Goal: Transaction & Acquisition: Complete application form

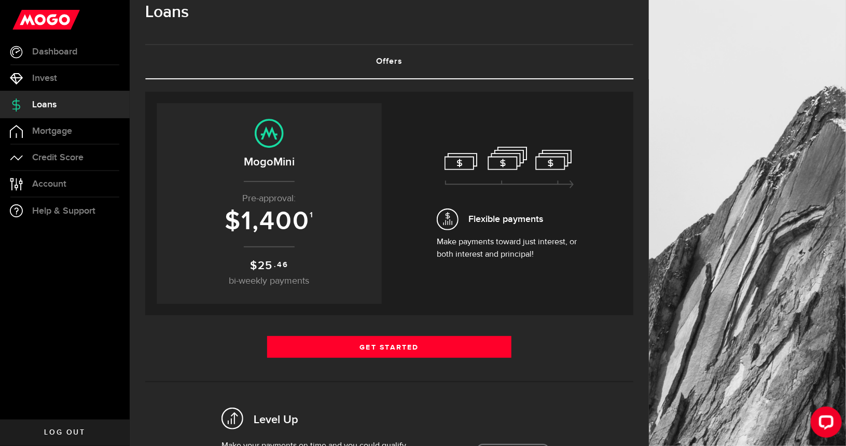
scroll to position [23, 0]
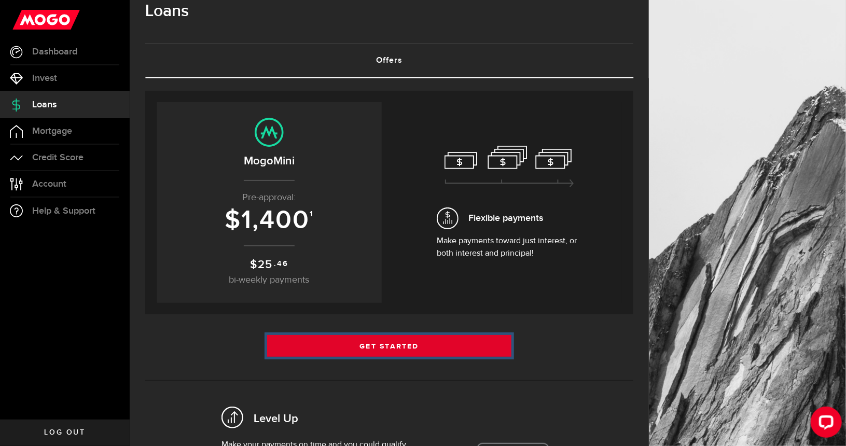
click at [335, 342] on link "Get Started" at bounding box center [389, 346] width 244 height 22
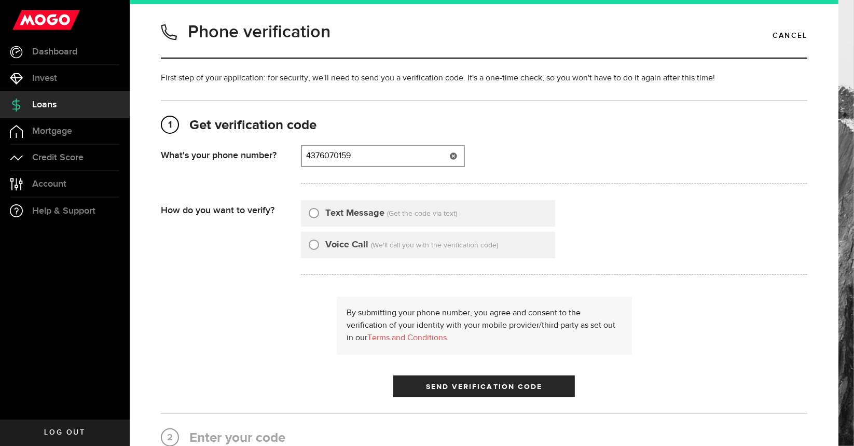
type input "4376070159"
click at [340, 248] on label "Voice Call" at bounding box center [346, 245] width 43 height 14
click at [319, 248] on input "Voice Call" at bounding box center [314, 243] width 10 height 10
radio input "true"
click at [440, 212] on span "(Get the code via text)" at bounding box center [422, 213] width 70 height 7
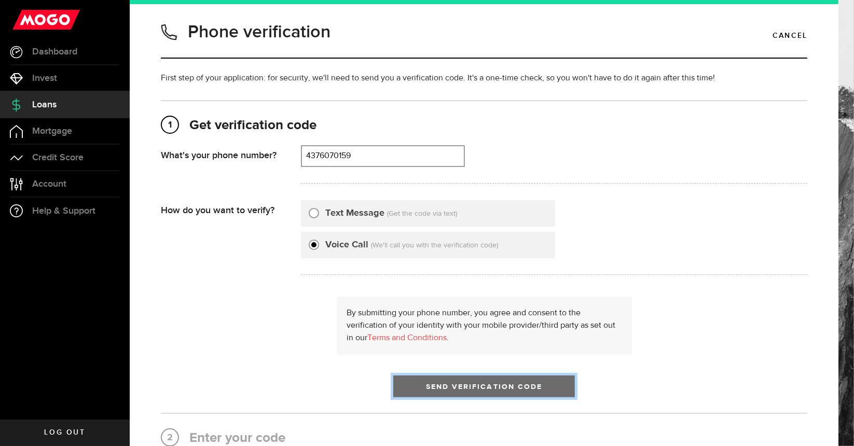
click at [450, 380] on button "Send Verification Code" at bounding box center [484, 387] width 182 height 22
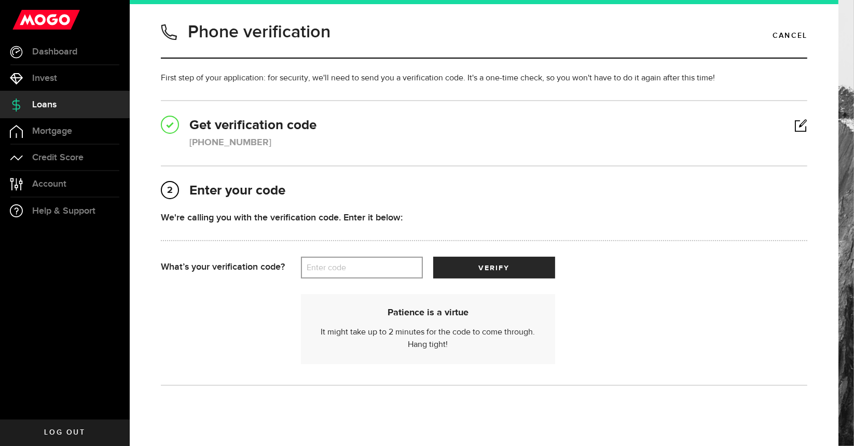
click at [370, 275] on label "Enter code" at bounding box center [362, 267] width 122 height 21
click at [370, 275] on input "Enter code" at bounding box center [362, 268] width 122 height 22
click at [340, 259] on label "Enter code" at bounding box center [362, 267] width 122 height 21
click at [340, 259] on input "Enter code" at bounding box center [362, 268] width 122 height 22
click at [340, 269] on label "Enter code" at bounding box center [362, 267] width 122 height 21
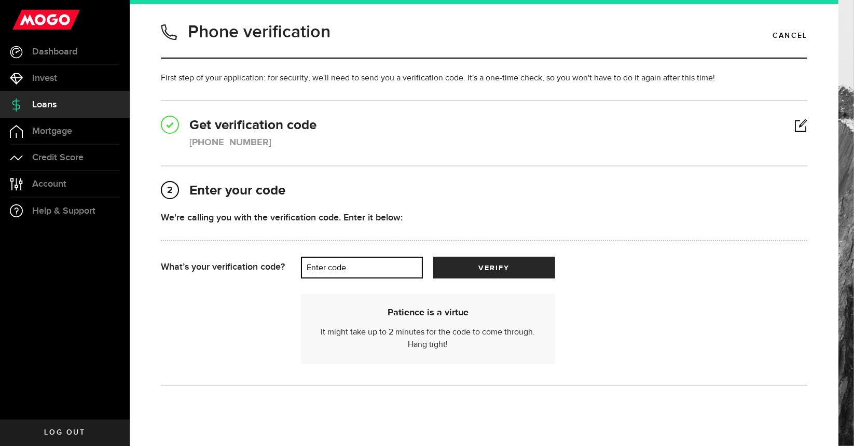
click at [340, 269] on input "Enter code" at bounding box center [362, 268] width 122 height 22
click at [350, 269] on label "Enter code" at bounding box center [362, 267] width 122 height 21
click at [350, 269] on input "Enter code" at bounding box center [362, 268] width 122 height 22
click at [213, 132] on h2 "1 Get verification code" at bounding box center [484, 126] width 647 height 18
click at [795, 126] on link at bounding box center [801, 126] width 13 height 1
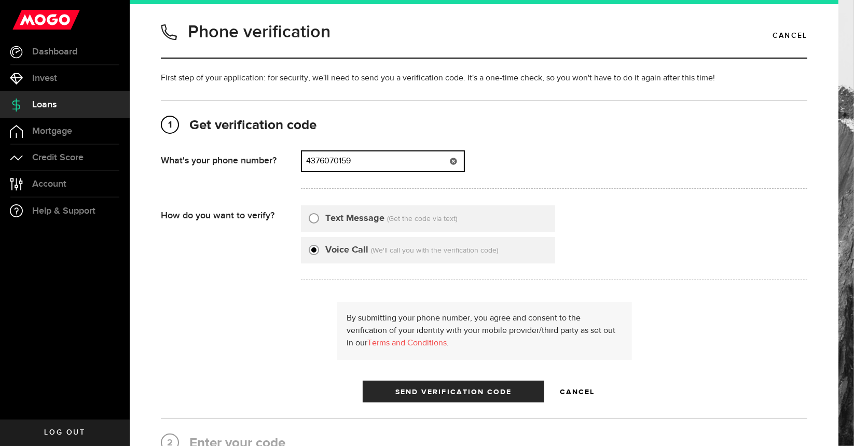
drag, startPoint x: 374, startPoint y: 161, endPoint x: 195, endPoint y: 146, distance: 179.7
click at [195, 146] on div "1 Get verification code (437) 607-0159 What's your phone number? That doesn't l…" at bounding box center [484, 260] width 647 height 286
type input "4372439294"
click at [317, 214] on input "Text Message" at bounding box center [314, 217] width 10 height 10
radio input "true"
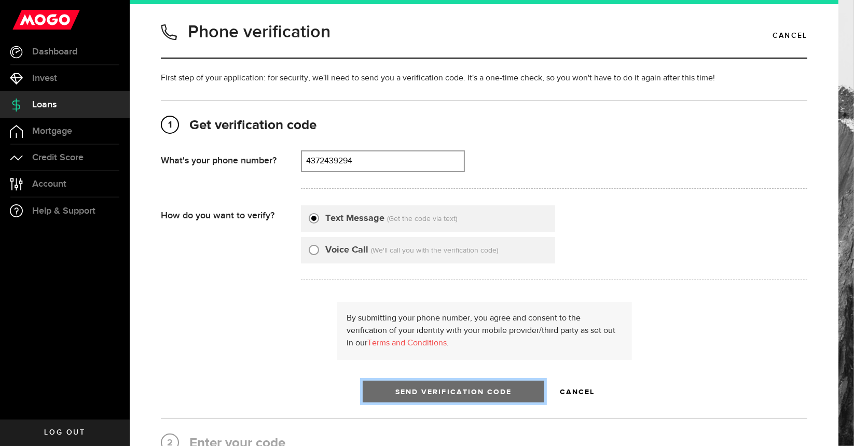
click at [480, 392] on span "Send Verification Code" at bounding box center [453, 392] width 117 height 7
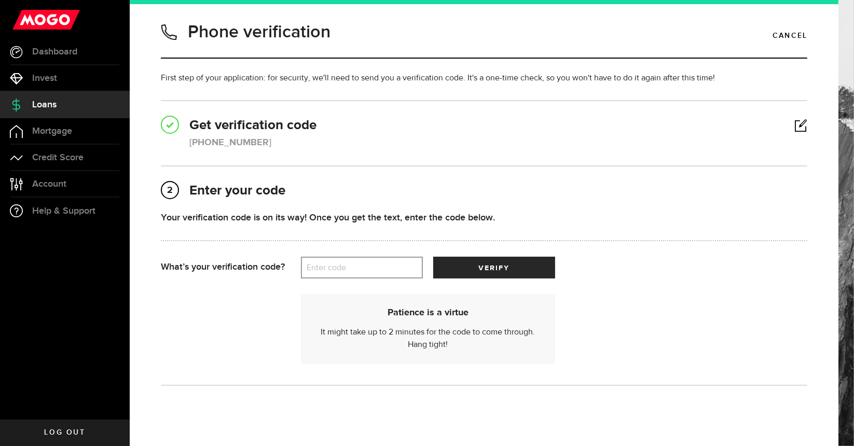
click at [350, 264] on label "Enter code" at bounding box center [362, 267] width 122 height 21
click at [350, 264] on input "Enter code" at bounding box center [362, 268] width 122 height 22
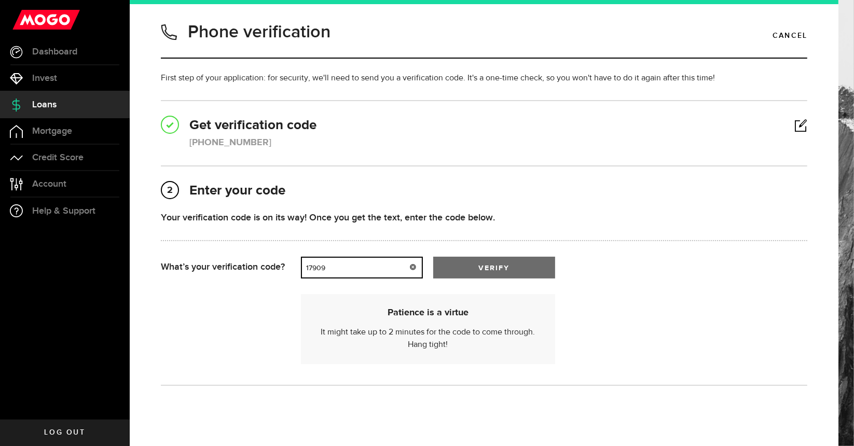
type input "17909"
click at [479, 270] on span "verify" at bounding box center [494, 268] width 31 height 7
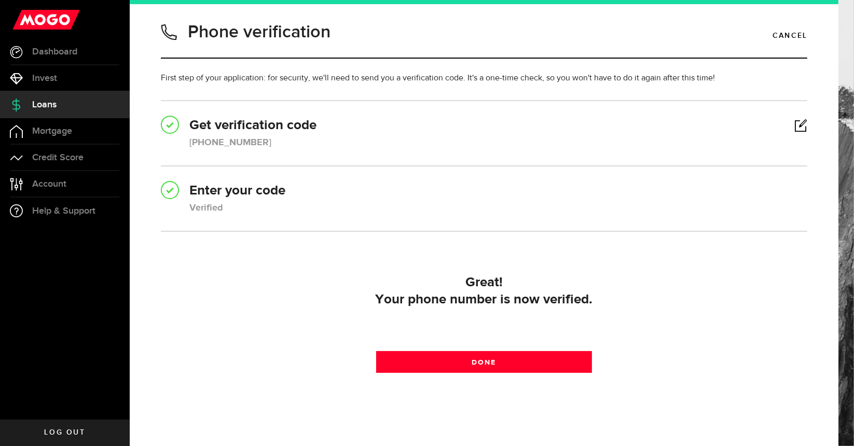
click at [485, 373] on div "Great! Your phone number is now verified. Done Done" at bounding box center [484, 322] width 647 height 109
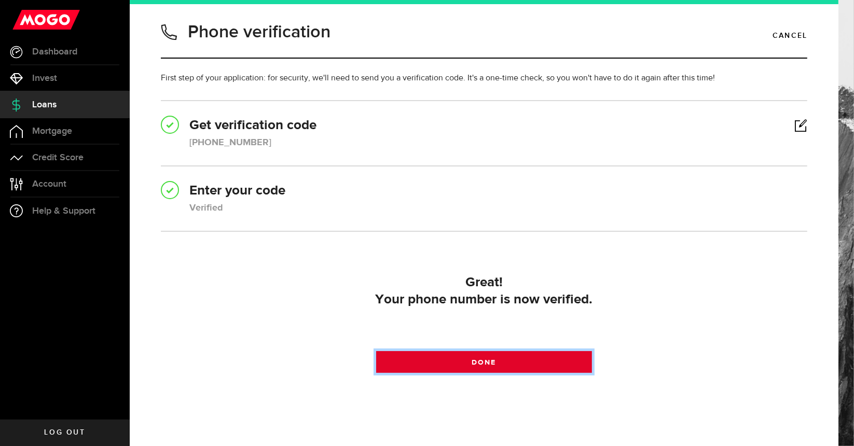
click at [485, 368] on span at bounding box center [484, 365] width 17 height 17
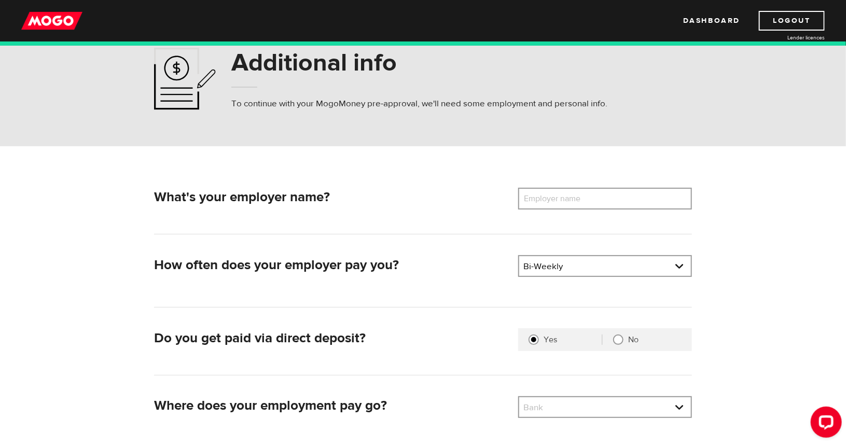
click at [553, 195] on label "Employer name" at bounding box center [560, 199] width 84 height 22
click at [553, 195] on input "Employer name" at bounding box center [605, 199] width 174 height 22
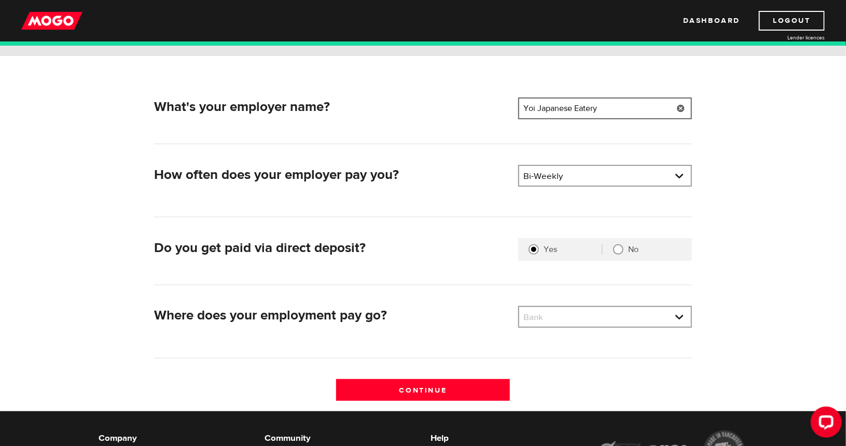
scroll to position [124, 0]
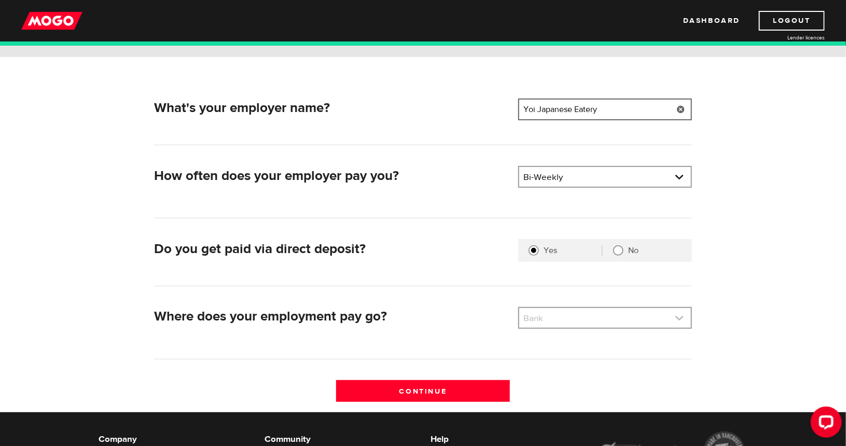
type input "Yoi Japanese Eatery"
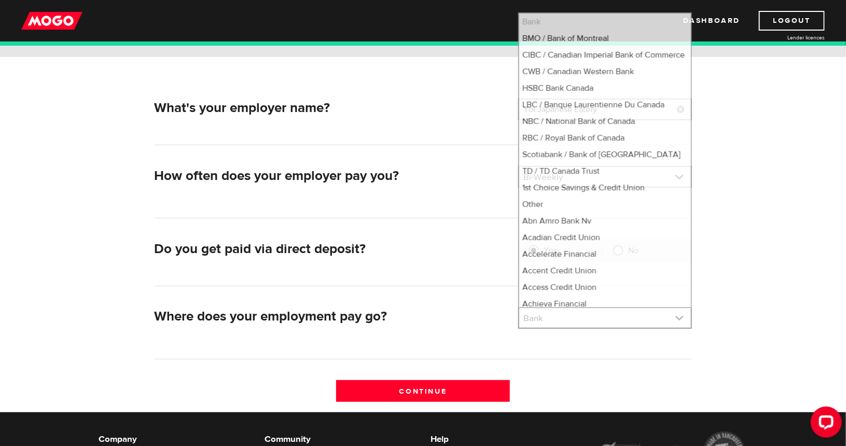
click at [562, 320] on link at bounding box center [606, 318] width 172 height 20
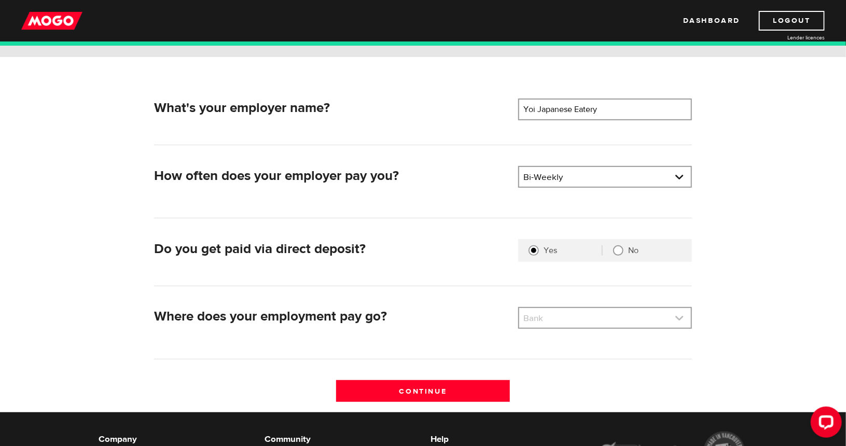
click at [562, 315] on link at bounding box center [606, 318] width 172 height 20
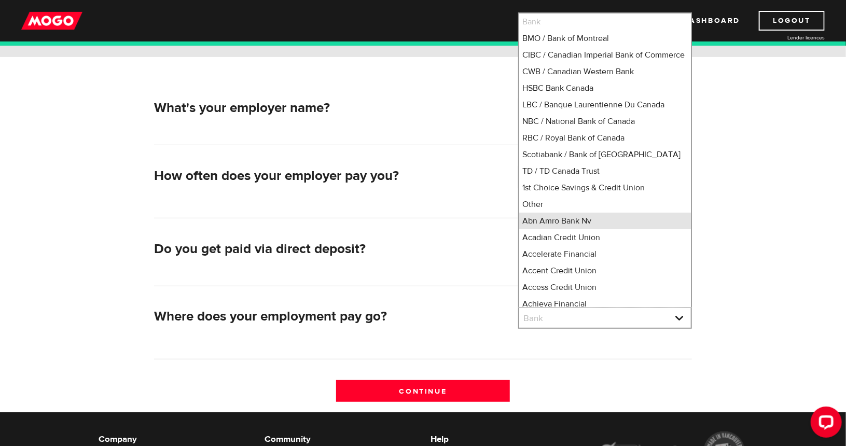
scroll to position [1, 0]
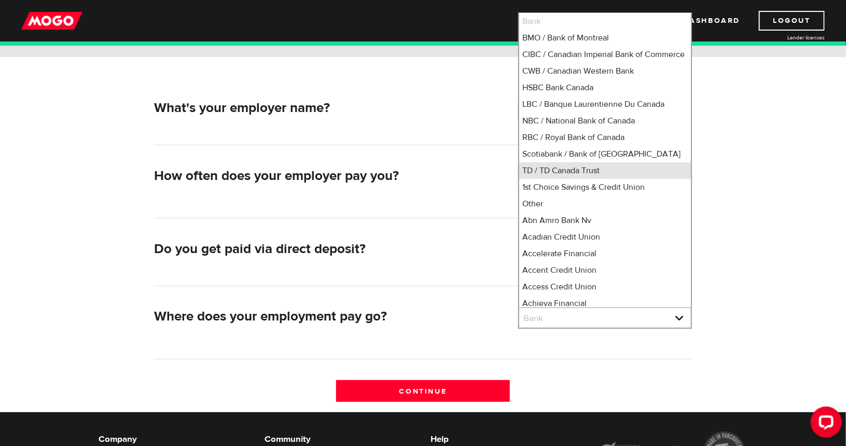
click at [572, 179] on li "TD / TD Canada Trust" at bounding box center [606, 170] width 172 height 17
select select "9"
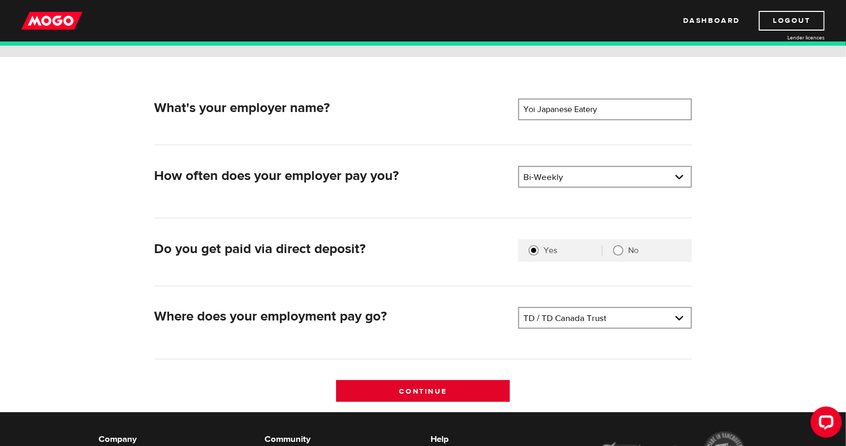
click at [431, 395] on input "Continue" at bounding box center [423, 391] width 174 height 22
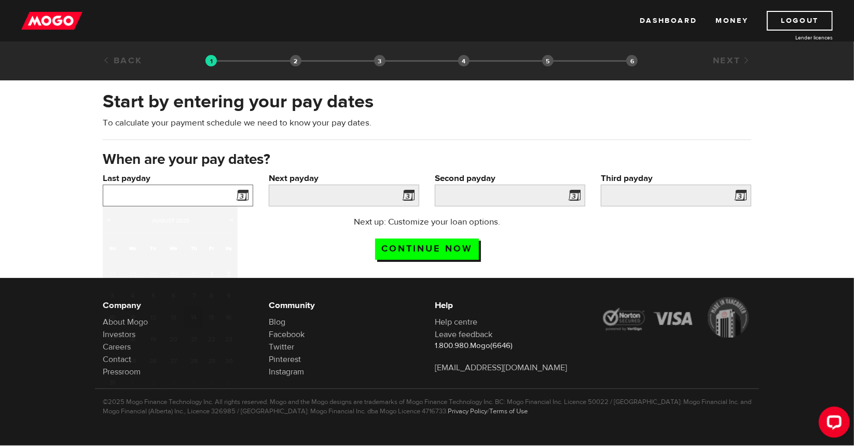
click at [192, 198] on input "Last payday" at bounding box center [178, 196] width 151 height 22
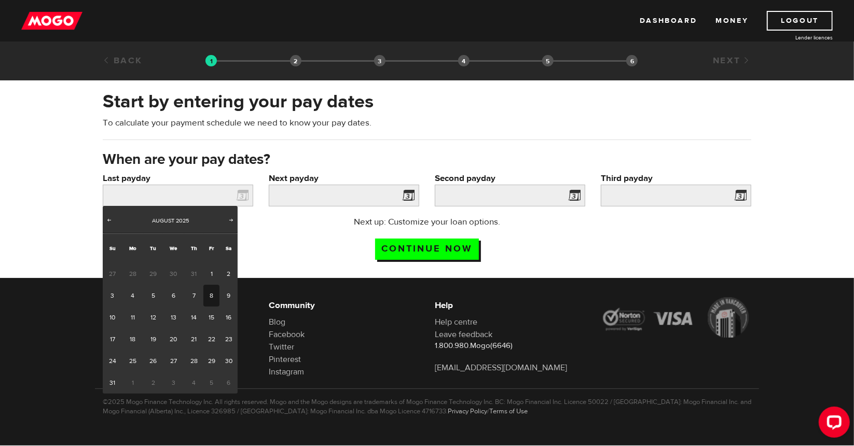
click at [208, 294] on link "8" at bounding box center [211, 296] width 16 height 22
type input "[DATE]"
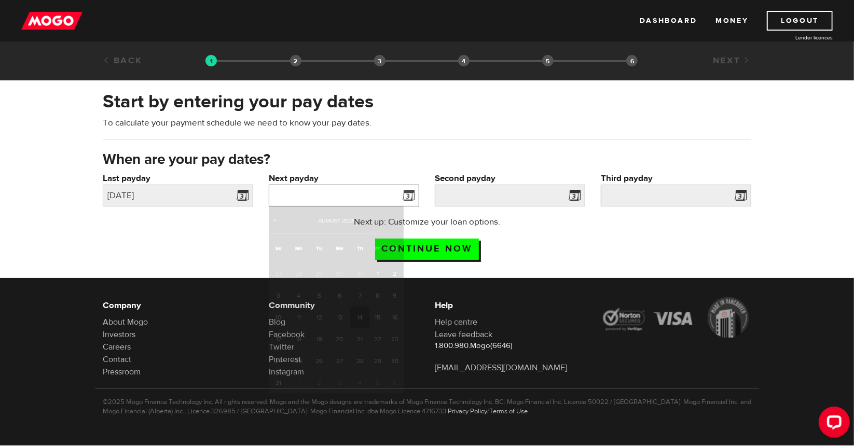
click at [371, 194] on input "Next payday" at bounding box center [344, 196] width 151 height 22
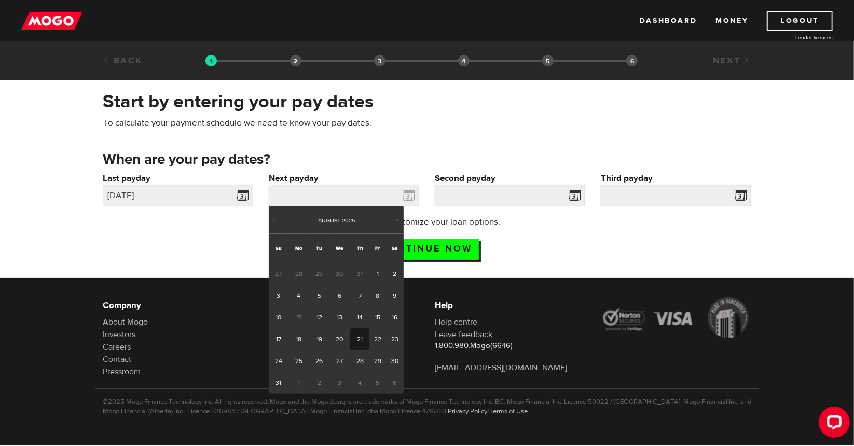
click at [362, 337] on link "21" at bounding box center [359, 340] width 19 height 22
type input "[DATE]"
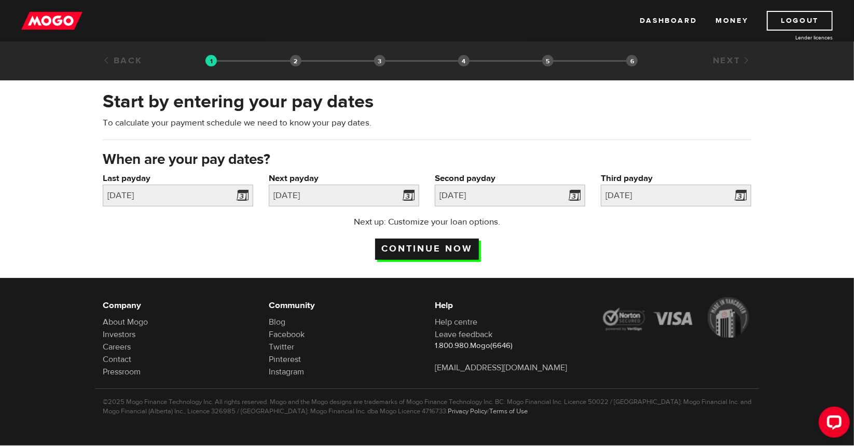
click at [441, 252] on input "Continue now" at bounding box center [427, 249] width 104 height 21
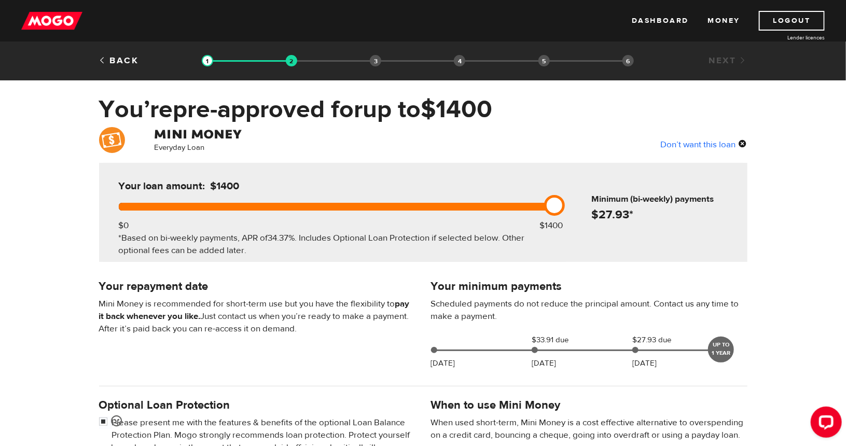
scroll to position [45, 0]
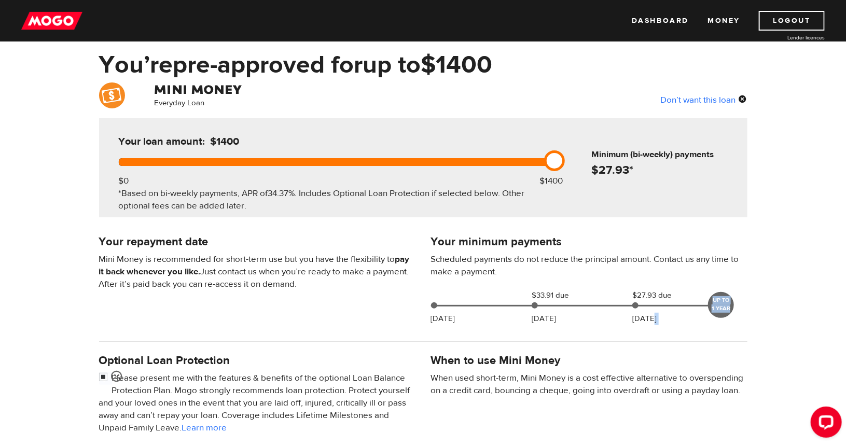
drag, startPoint x: 733, startPoint y: 309, endPoint x: 651, endPoint y: 316, distance: 82.3
click at [651, 316] on div "Aug 18 $33.91 due Sep 04 $27.93 due Sep 18 UP TO 1 YEAR" at bounding box center [578, 304] width 303 height 29
click at [651, 316] on p "Sep 18" at bounding box center [645, 319] width 24 height 12
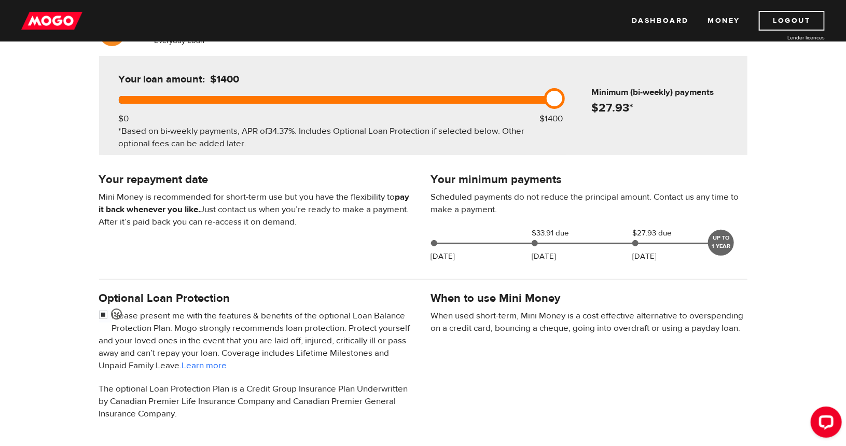
scroll to position [106, 0]
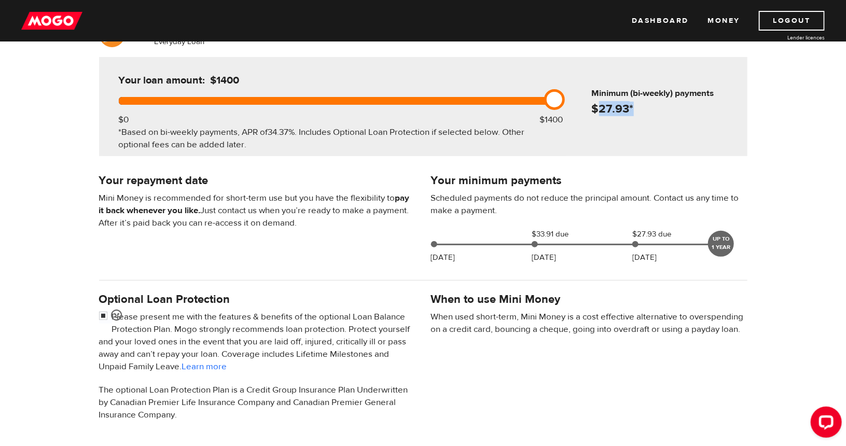
drag, startPoint x: 634, startPoint y: 105, endPoint x: 601, endPoint y: 110, distance: 33.5
click at [601, 110] on h4 "$ 27.93 *" at bounding box center [668, 109] width 152 height 15
click at [478, 203] on p "Scheduled payments do not reduce the principal amount. Contact us any time to m…" at bounding box center [589, 204] width 317 height 25
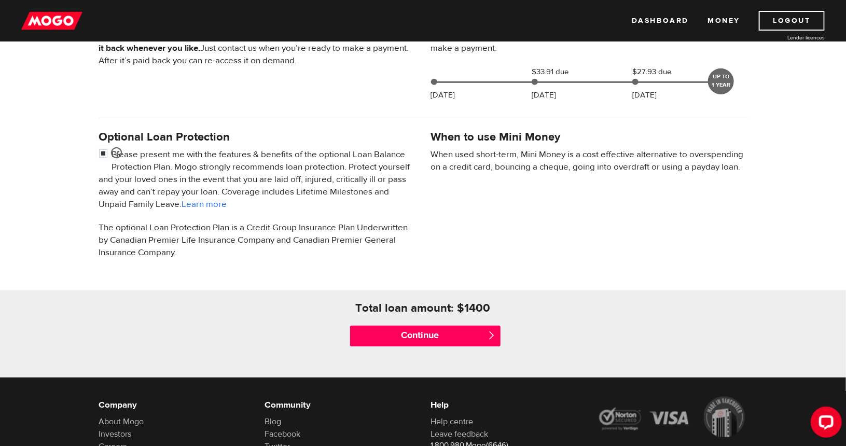
scroll to position [270, 0]
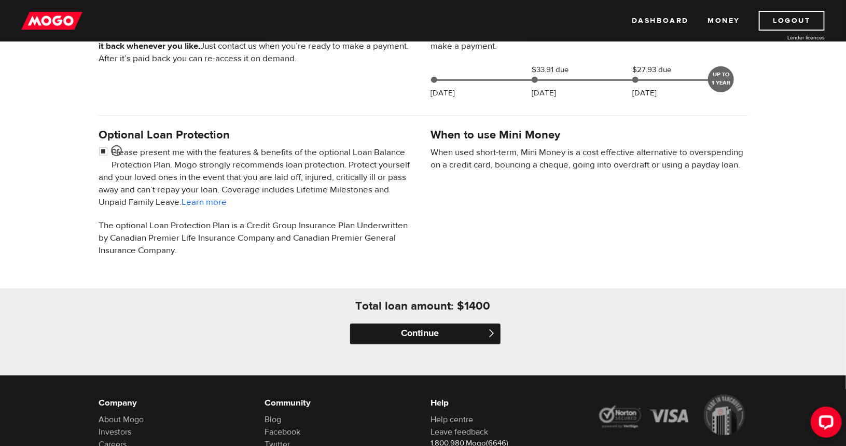
click at [443, 340] on input "Continue" at bounding box center [425, 334] width 151 height 21
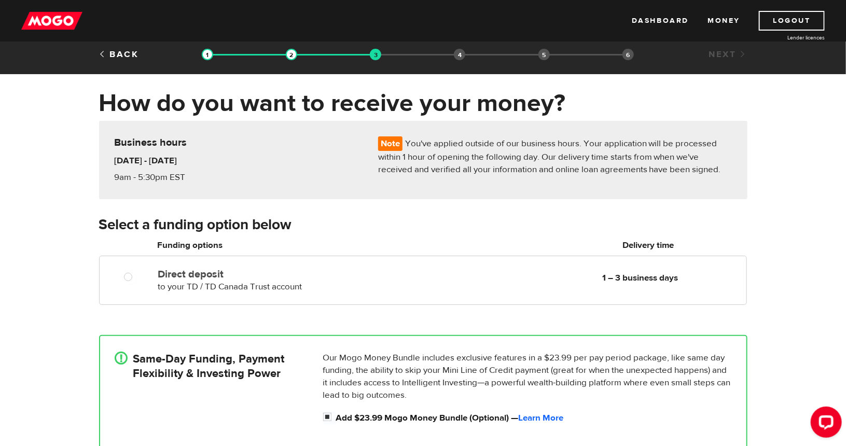
scroll to position [7, 0]
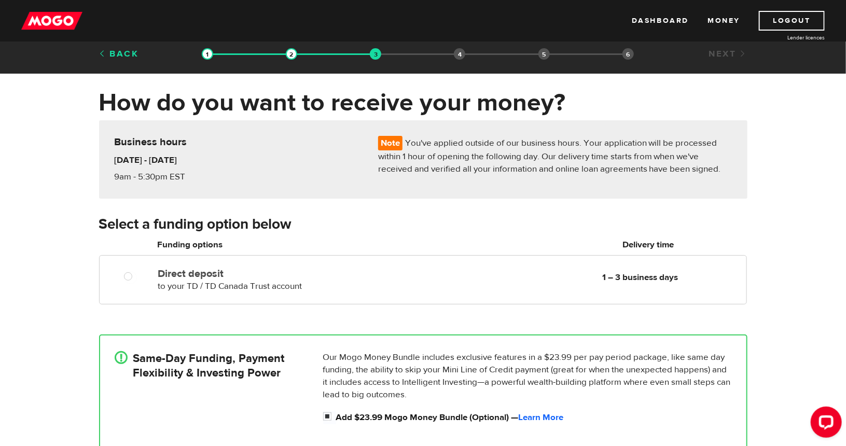
click at [123, 54] on link "Back" at bounding box center [119, 53] width 40 height 11
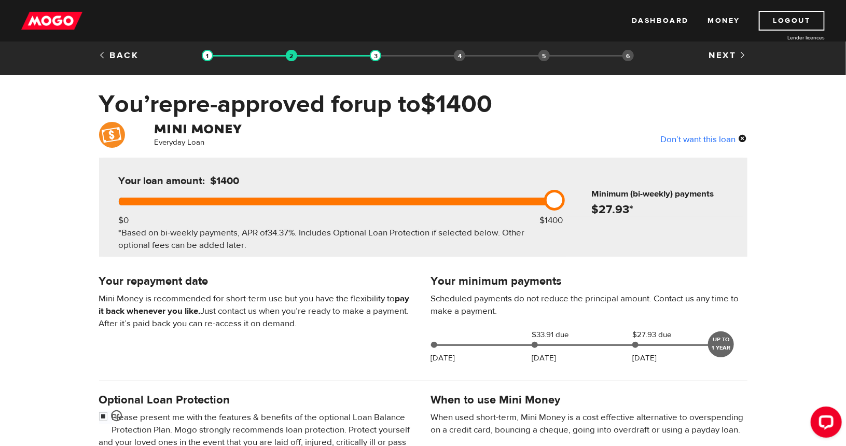
scroll to position [7, 0]
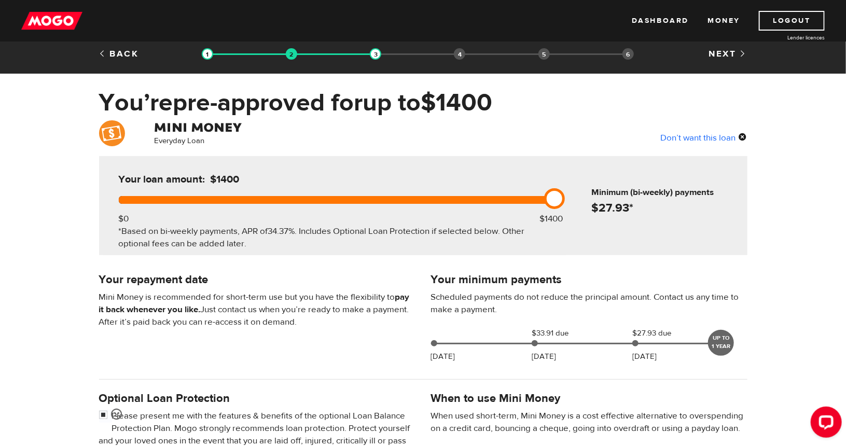
click at [716, 141] on div "Don’t want this loan" at bounding box center [704, 137] width 87 height 13
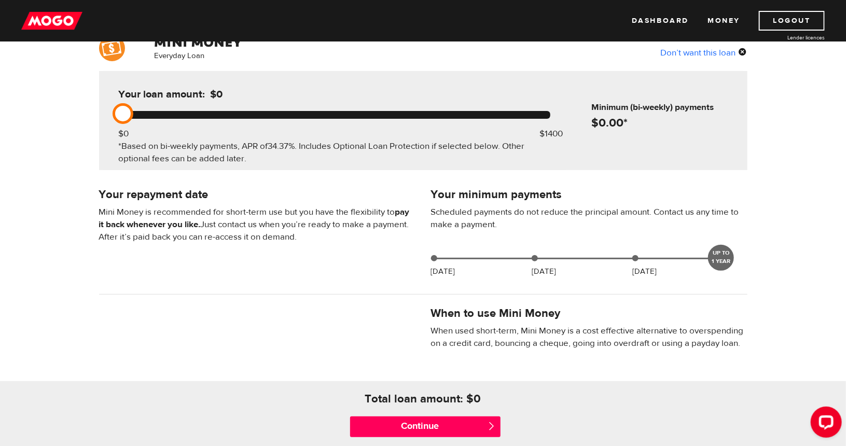
scroll to position [90, 0]
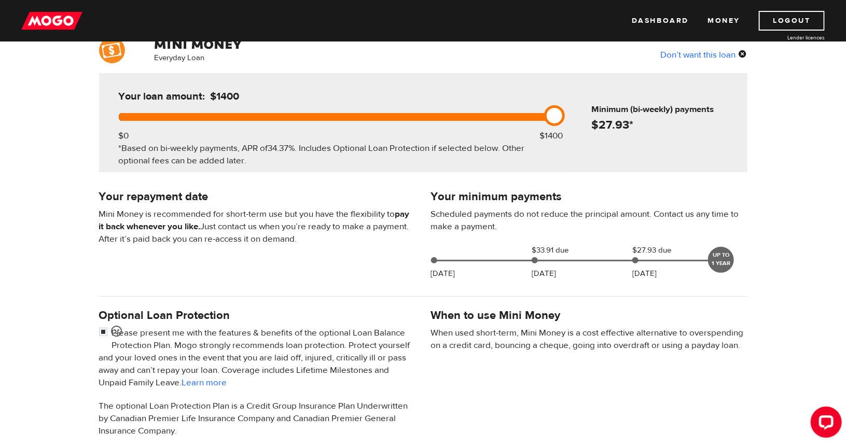
drag, startPoint x: 132, startPoint y: 112, endPoint x: 546, endPoint y: 117, distance: 414.2
click at [546, 117] on link at bounding box center [554, 115] width 21 height 21
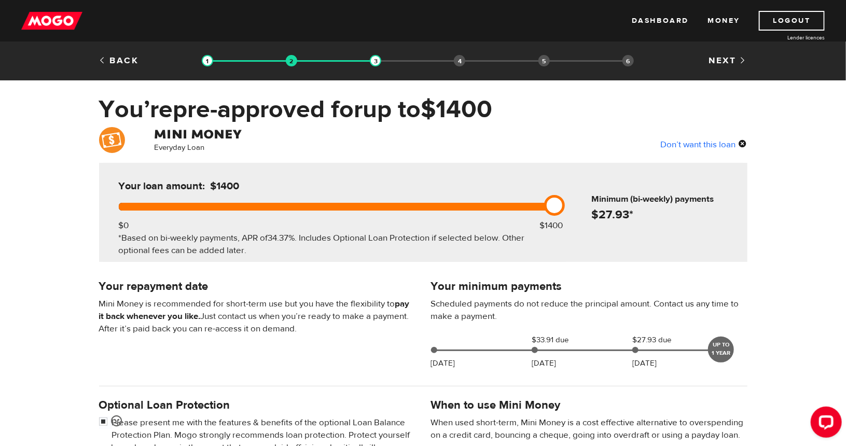
click at [725, 143] on div "Don’t want this loan" at bounding box center [704, 144] width 87 height 13
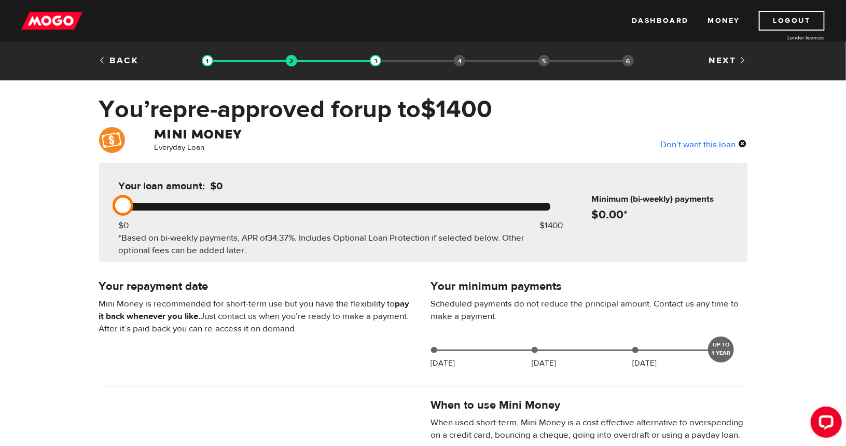
click at [725, 143] on div "Don’t want this loan" at bounding box center [704, 144] width 87 height 13
click at [743, 142] on div "Don’t want this loan" at bounding box center [704, 144] width 87 height 13
click at [743, 140] on div "Don’t want this loan" at bounding box center [704, 144] width 87 height 13
click at [124, 67] on div "Back Loan approval Loan select Funding select Bank account information Employme…" at bounding box center [423, 62] width 664 height 16
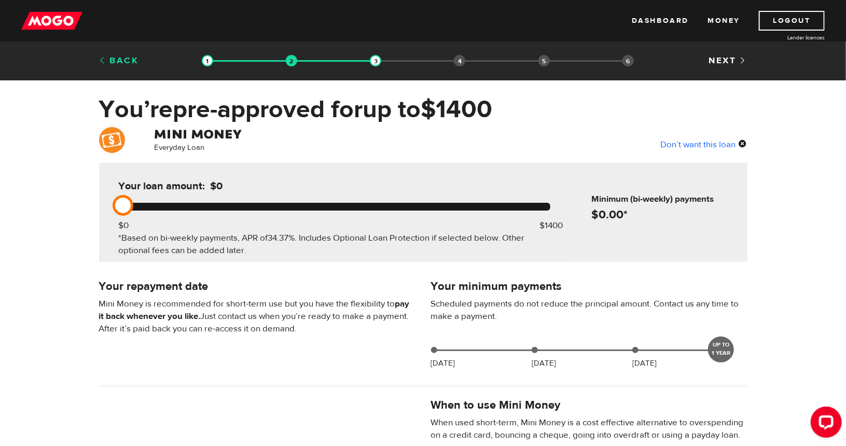
click at [121, 62] on link "Back" at bounding box center [119, 60] width 40 height 11
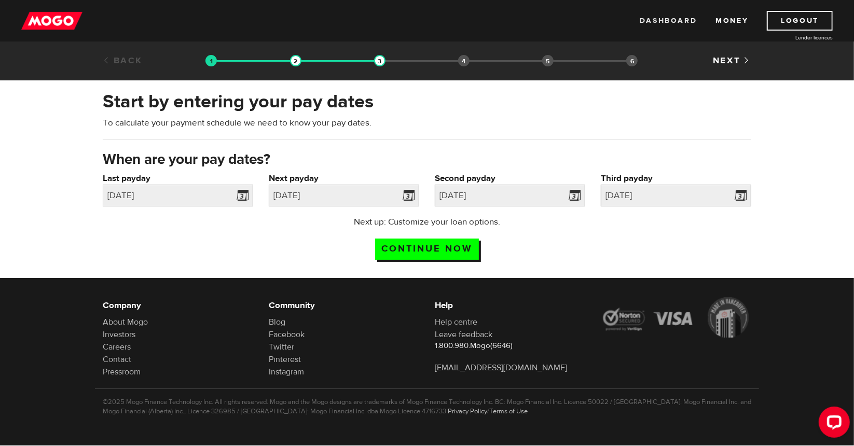
click at [672, 20] on link "Dashboard" at bounding box center [668, 21] width 57 height 20
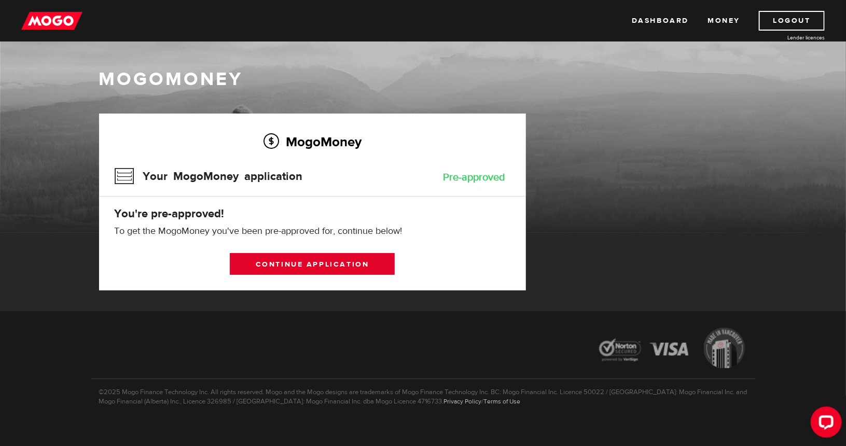
click at [356, 262] on link "Continue application" at bounding box center [312, 264] width 165 height 22
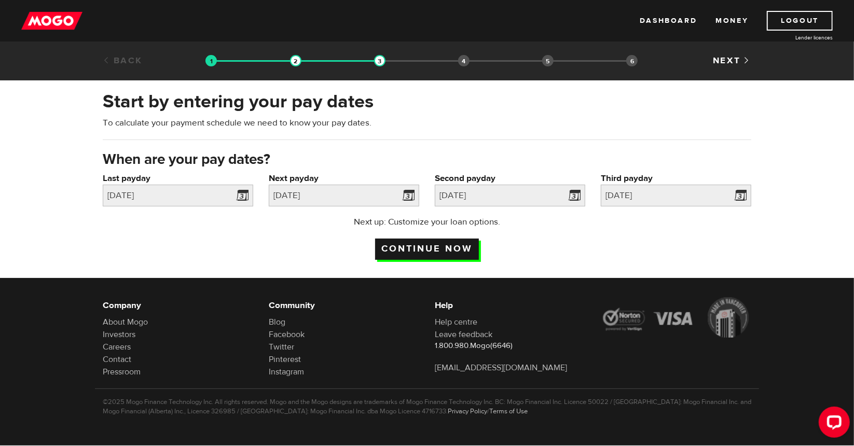
click at [449, 255] on input "Continue now" at bounding box center [427, 249] width 104 height 21
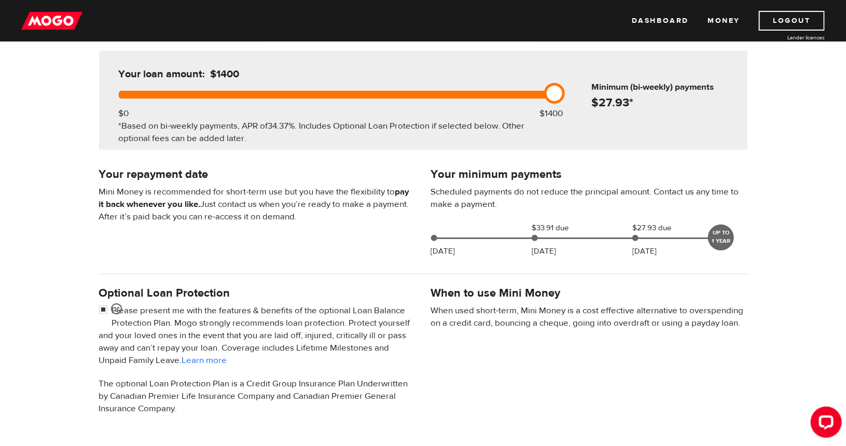
click at [597, 406] on div "Optional Loan Protection Please present me with the features & benefits of the …" at bounding box center [423, 355] width 664 height 142
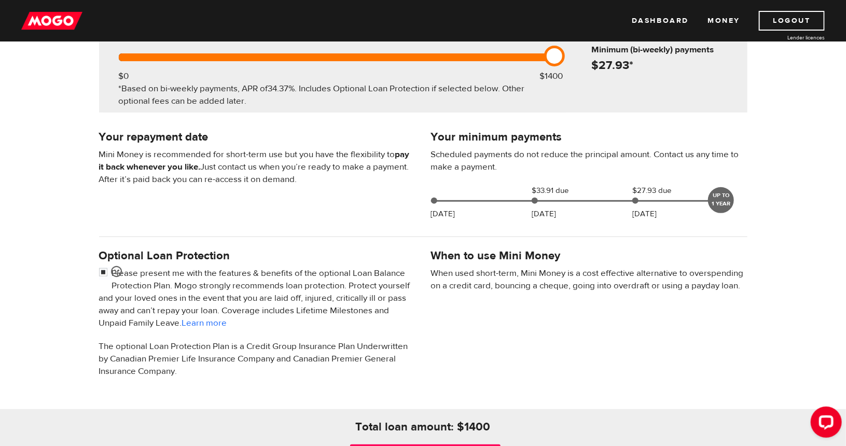
scroll to position [367, 0]
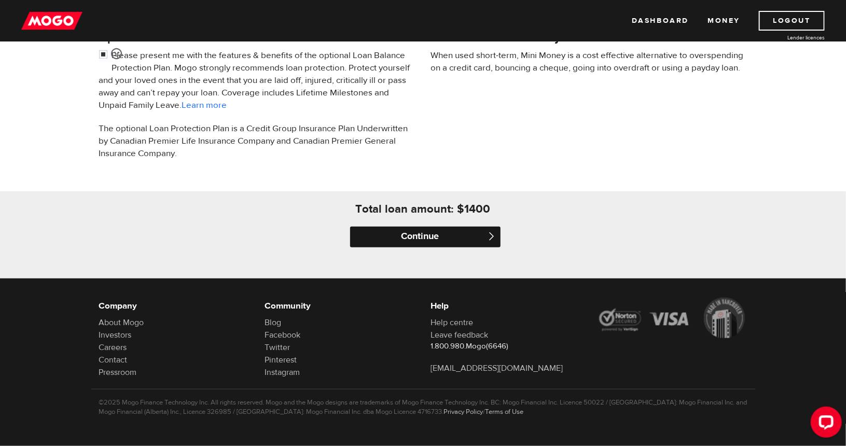
click at [445, 239] on input "Continue" at bounding box center [425, 237] width 151 height 21
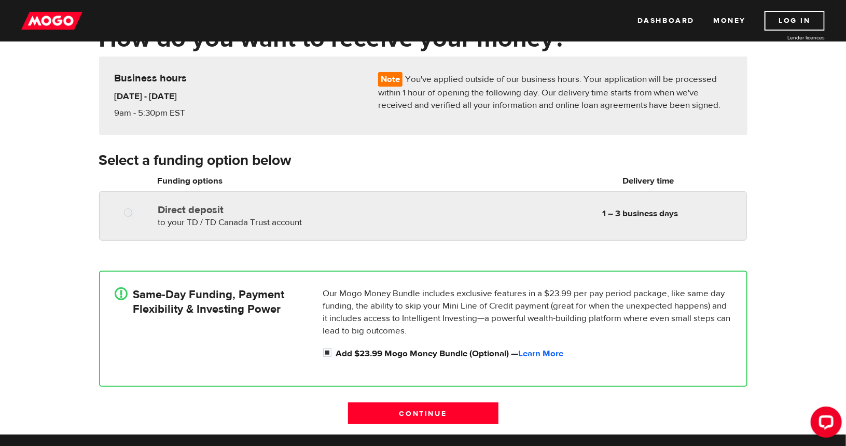
radio input "true"
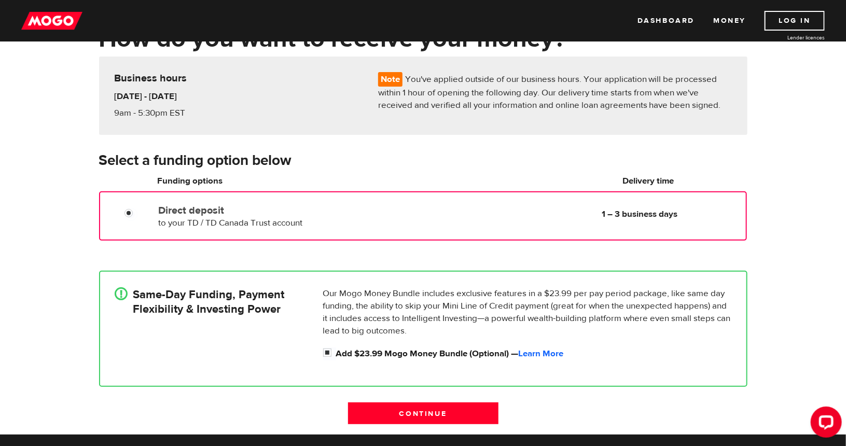
click at [147, 214] on div at bounding box center [132, 214] width 62 height 13
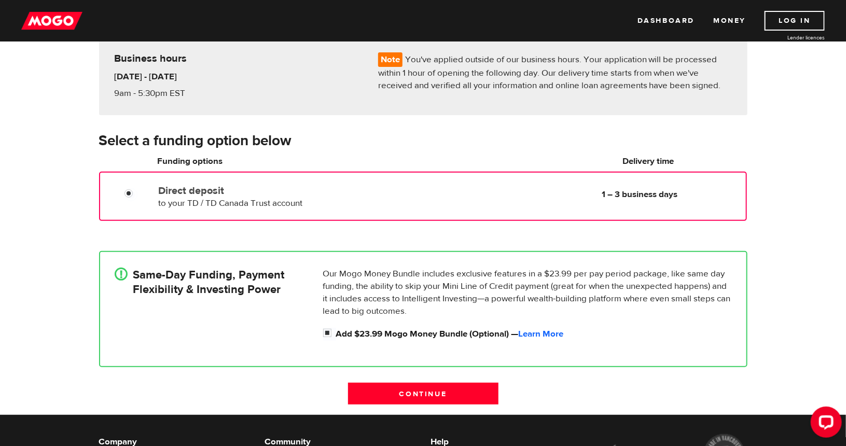
scroll to position [90, 0]
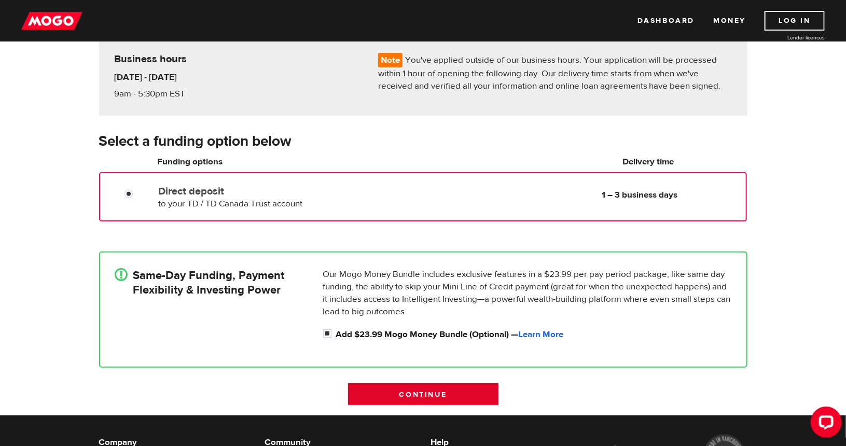
click at [426, 395] on input "Continue" at bounding box center [423, 395] width 151 height 22
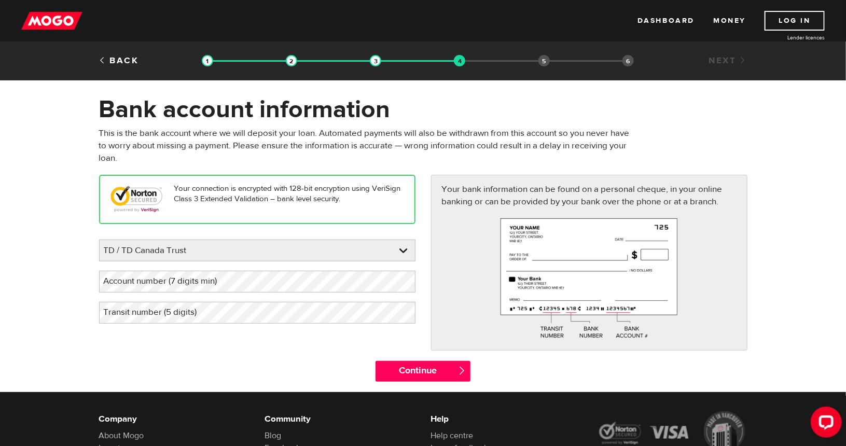
click at [181, 280] on label "Account number (7 digits min)" at bounding box center [169, 281] width 140 height 21
click at [189, 309] on label "Transit number (5 digits)" at bounding box center [158, 312] width 119 height 21
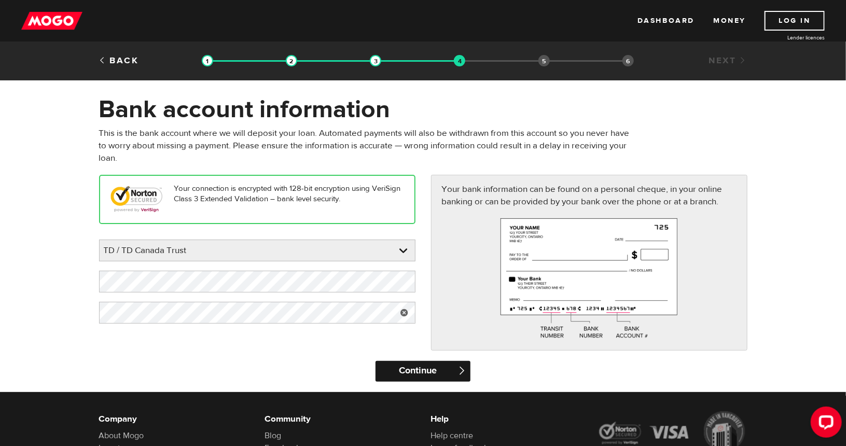
click at [416, 370] on input "Continue" at bounding box center [423, 371] width 95 height 21
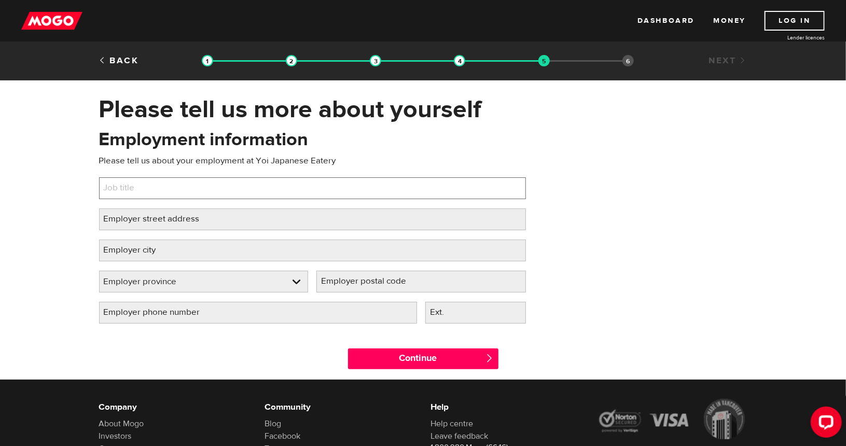
click at [192, 186] on input "Job title" at bounding box center [312, 188] width 427 height 22
click at [195, 222] on label "Employer street address" at bounding box center [160, 219] width 122 height 21
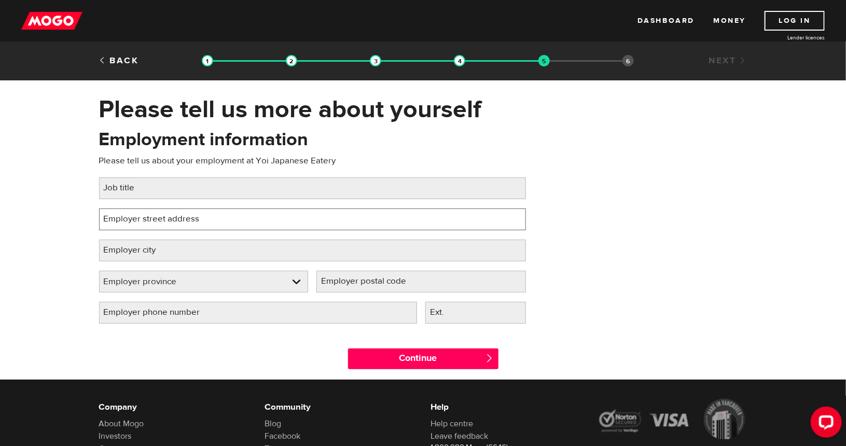
click at [195, 222] on input "Employer street address" at bounding box center [312, 220] width 427 height 22
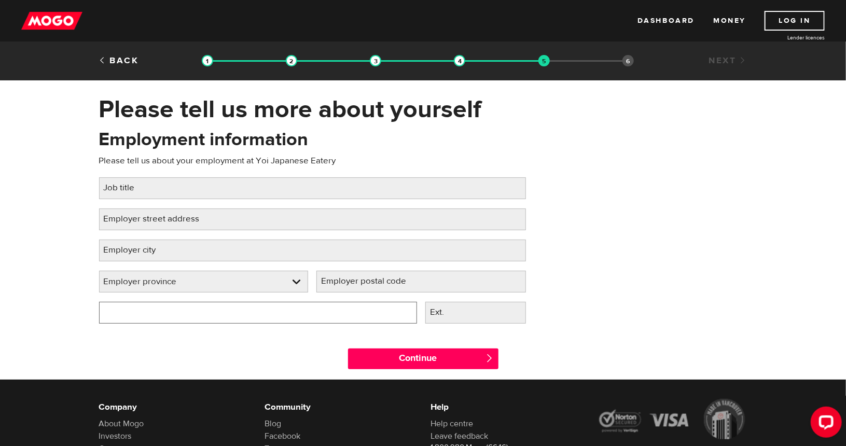
click at [258, 315] on input "Employer phone number" at bounding box center [258, 313] width 318 height 22
click at [130, 309] on input "Employer phone number" at bounding box center [258, 313] width 318 height 22
type input "(416) 866-8896"
click at [356, 282] on label "Employer postal code" at bounding box center [372, 281] width 111 height 21
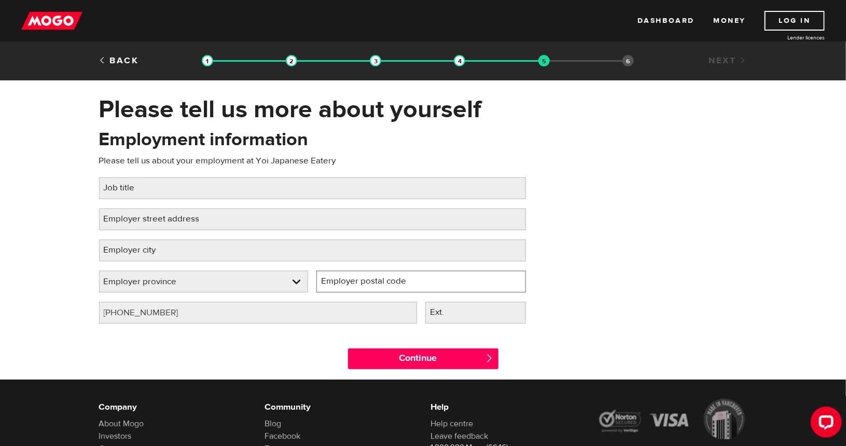
click at [356, 282] on input "Employer postal code" at bounding box center [422, 282] width 210 height 22
click at [367, 282] on label "Employer postal code" at bounding box center [372, 281] width 111 height 21
click at [367, 282] on input "Employer postal code" at bounding box center [422, 282] width 210 height 22
paste input "M2J 5A7"
type input "M2J 5A7"
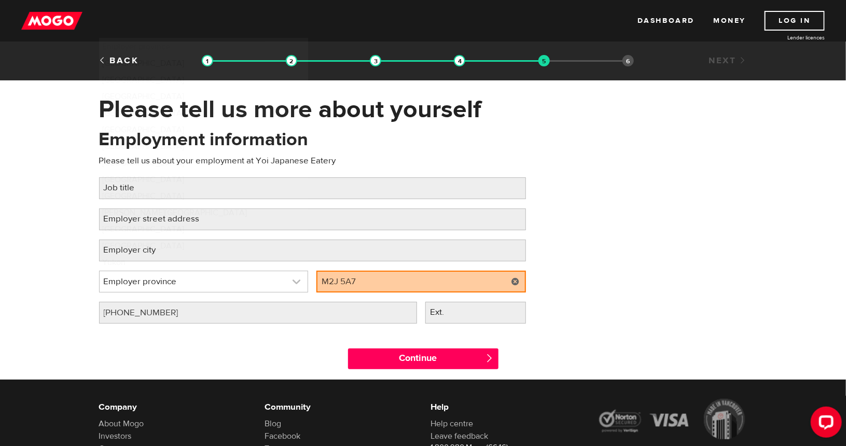
click at [254, 287] on link at bounding box center [204, 281] width 209 height 21
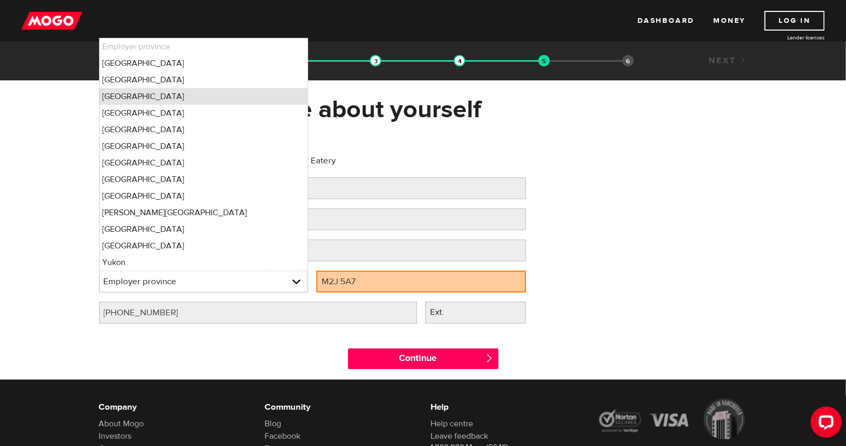
click at [173, 93] on li "Ontario" at bounding box center [204, 96] width 209 height 17
select select "ON"
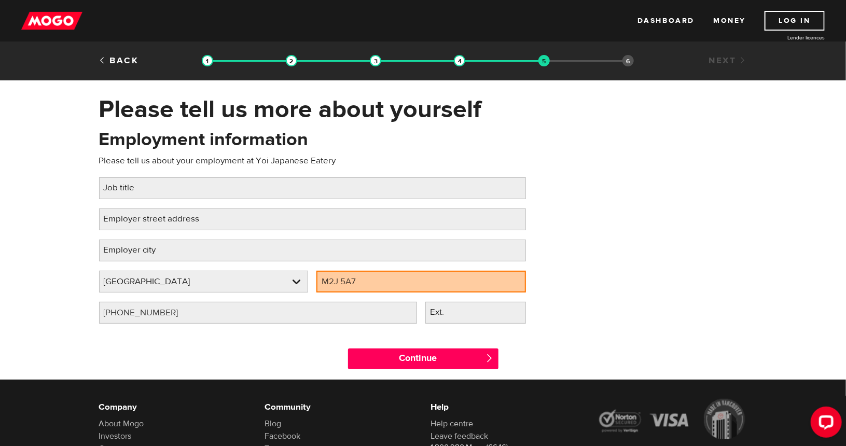
click at [172, 249] on label "Employer city" at bounding box center [138, 250] width 78 height 21
click at [172, 249] on input "Employer city" at bounding box center [312, 251] width 427 height 22
type input "Toronto"
click at [179, 222] on label "Employer street address" at bounding box center [160, 219] width 122 height 21
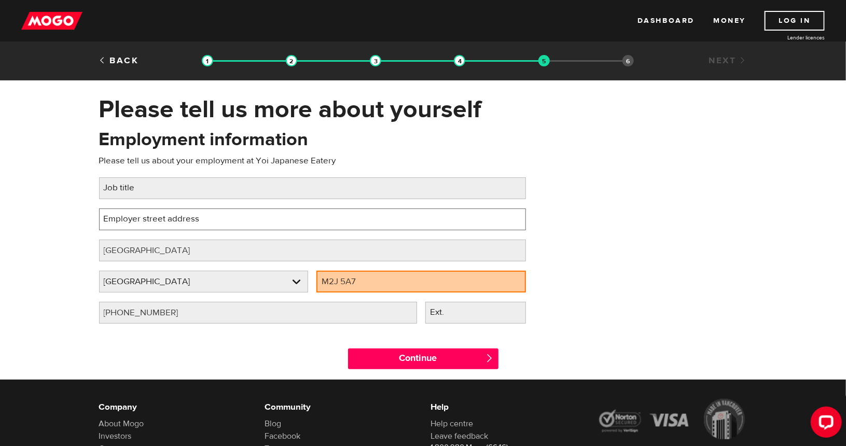
click at [179, 222] on input "Employer street address" at bounding box center [312, 220] width 427 height 22
paste input "1800 Sheppard Ave E"
type input "1800 Sheppard Ave E"
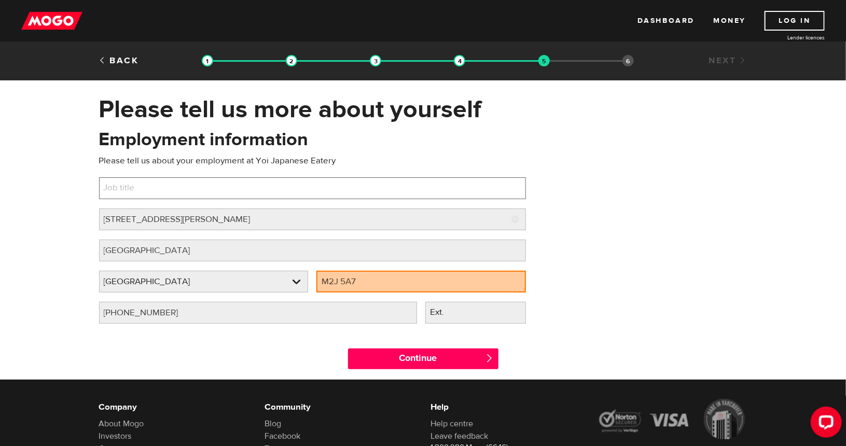
click at [197, 190] on input "Job title" at bounding box center [312, 188] width 427 height 22
type input "Cashier"
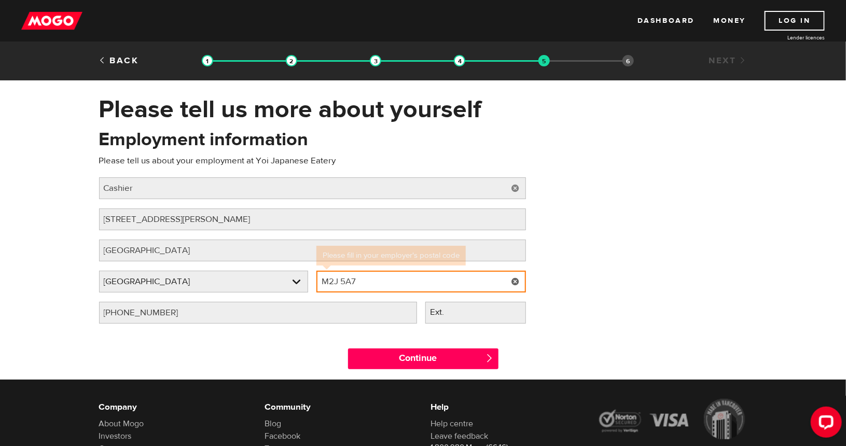
click at [384, 278] on input "M2J 5A7" at bounding box center [422, 282] width 210 height 22
click at [345, 281] on input "M2J 5A7" at bounding box center [422, 282] width 210 height 22
click at [388, 284] on input "M2J5A7" at bounding box center [422, 282] width 210 height 22
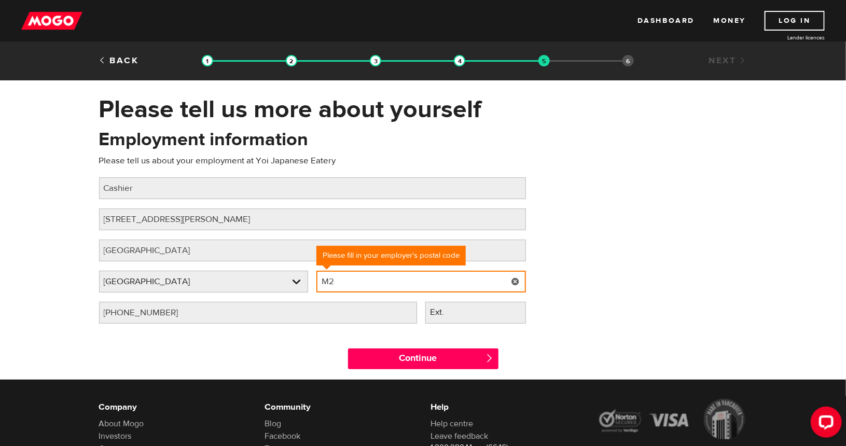
type input "M"
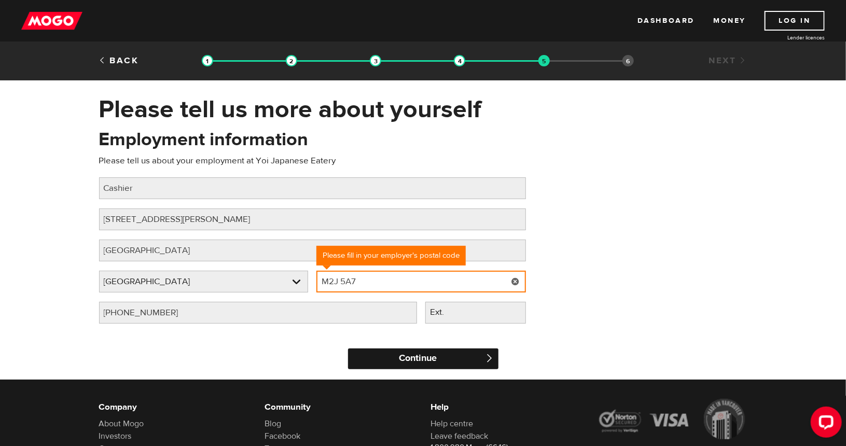
type input "M2J 5A7"
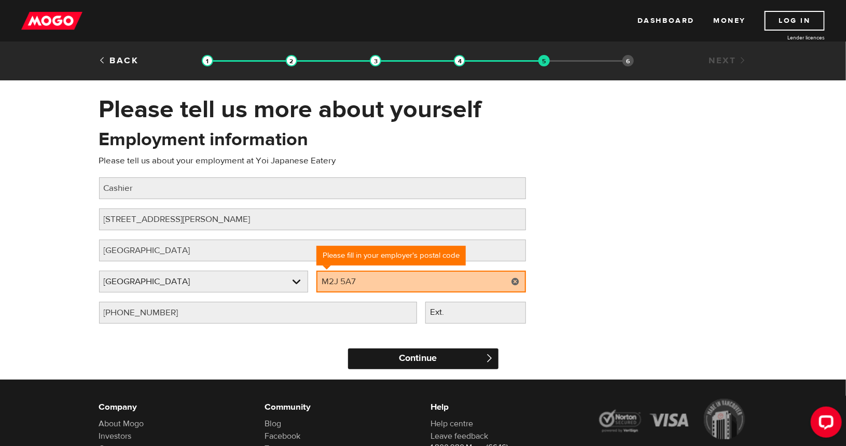
click at [429, 366] on input "Continue" at bounding box center [423, 359] width 151 height 21
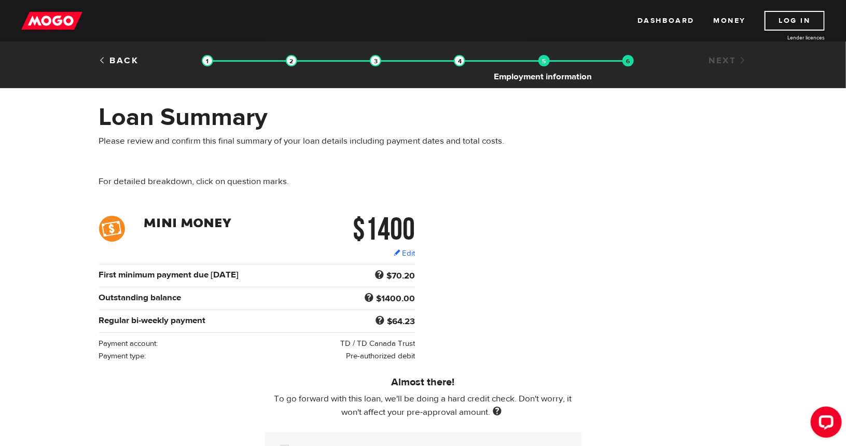
click at [540, 63] on img at bounding box center [544, 60] width 11 height 11
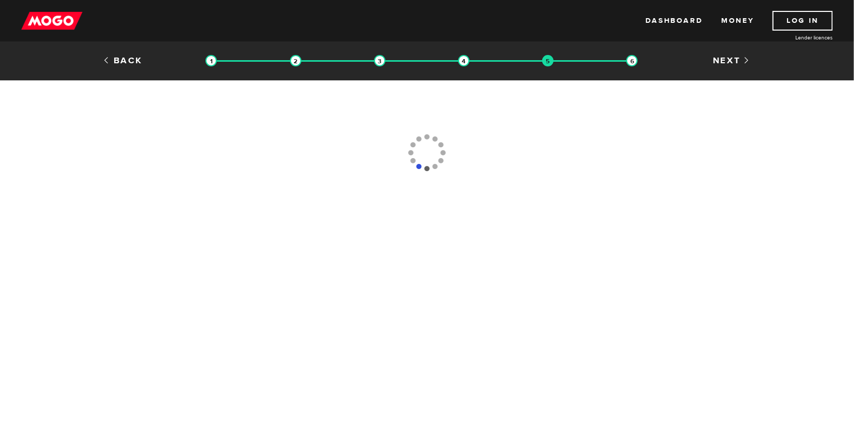
type input "(416) 866-8896"
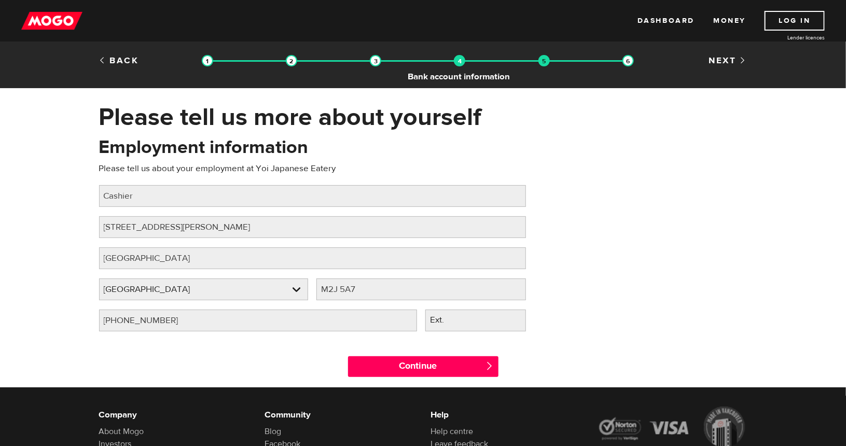
click at [456, 59] on img at bounding box center [459, 60] width 11 height 11
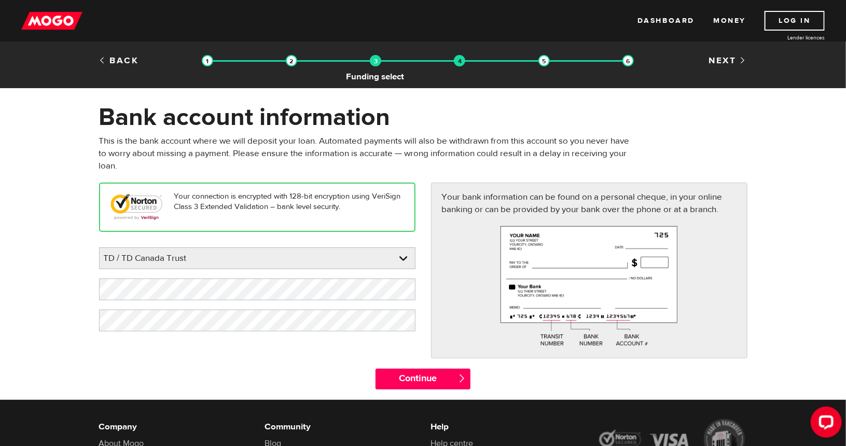
click at [378, 62] on img at bounding box center [375, 60] width 11 height 11
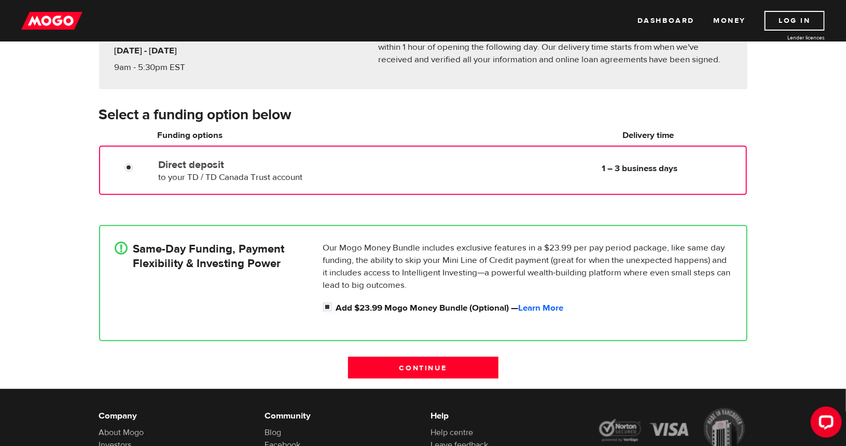
scroll to position [117, 0]
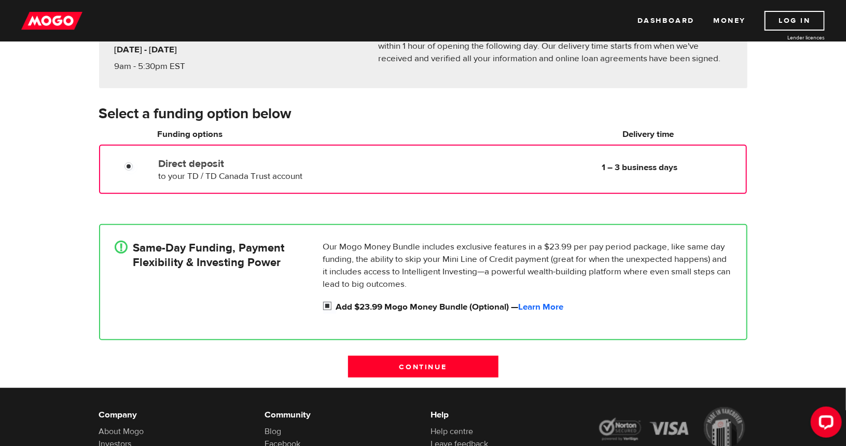
click at [325, 304] on input "Add $23.99 Mogo Money Bundle (Optional) — Learn More" at bounding box center [329, 307] width 13 height 13
checkbox input "false"
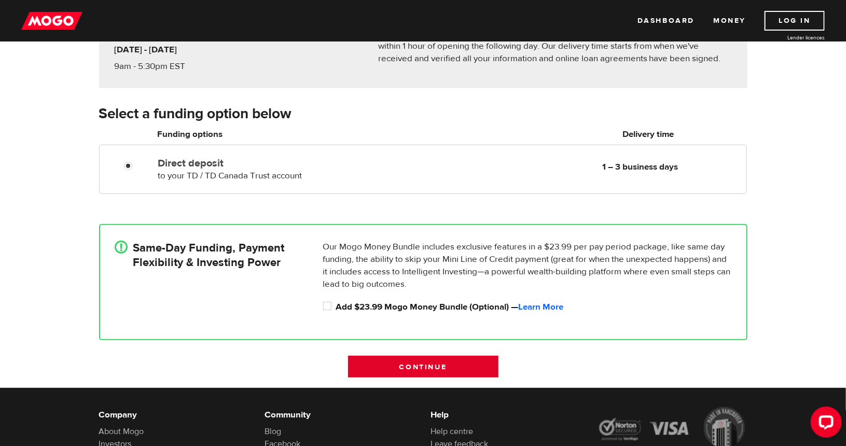
click at [416, 372] on input "Continue" at bounding box center [423, 367] width 151 height 22
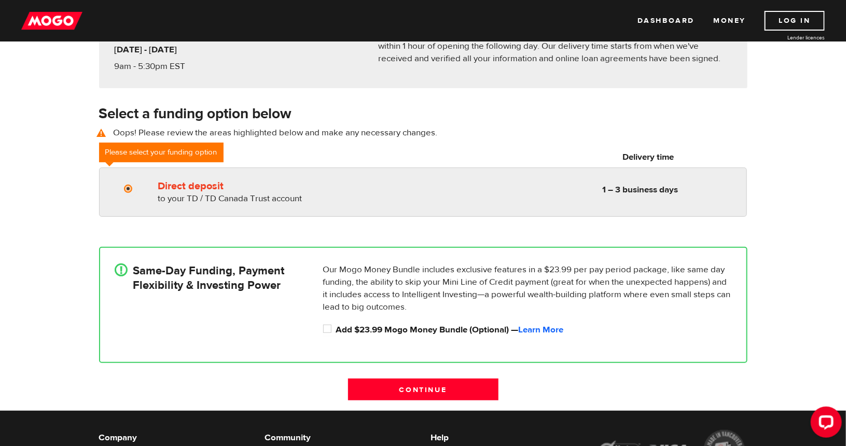
radio input "true"
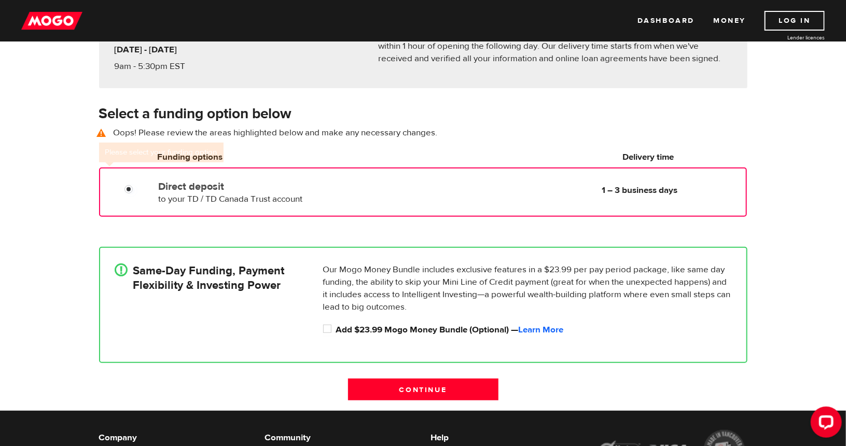
click at [175, 182] on label "Direct deposit" at bounding box center [277, 187] width 238 height 12
click at [138, 184] on input "Direct deposit" at bounding box center [131, 190] width 13 height 13
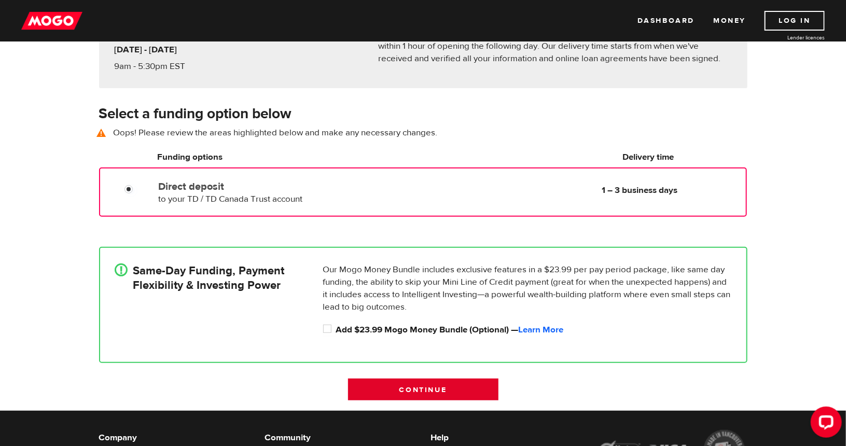
click at [385, 392] on input "Continue" at bounding box center [423, 390] width 151 height 22
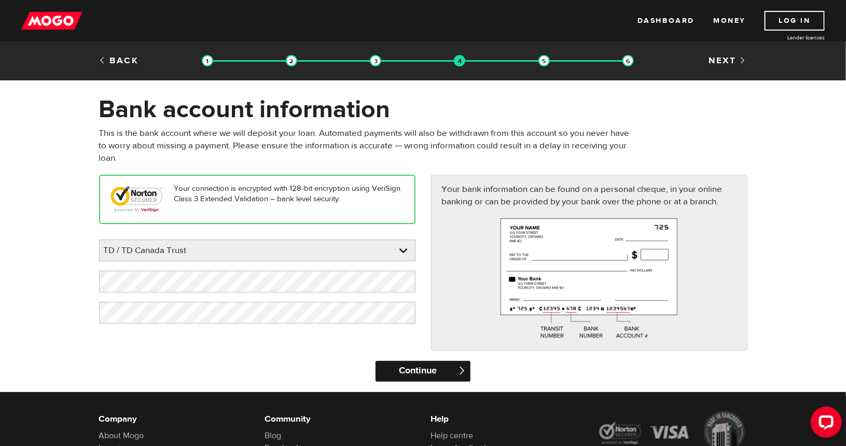
click at [400, 374] on input "Continue" at bounding box center [423, 371] width 95 height 21
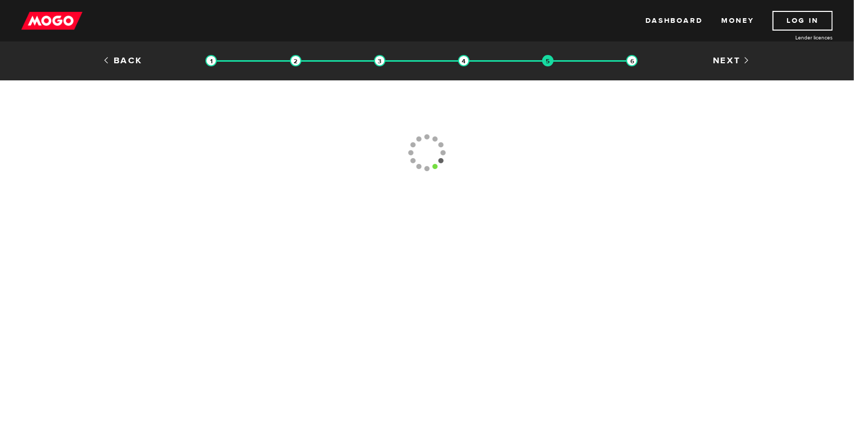
type input "(416) 866-8896"
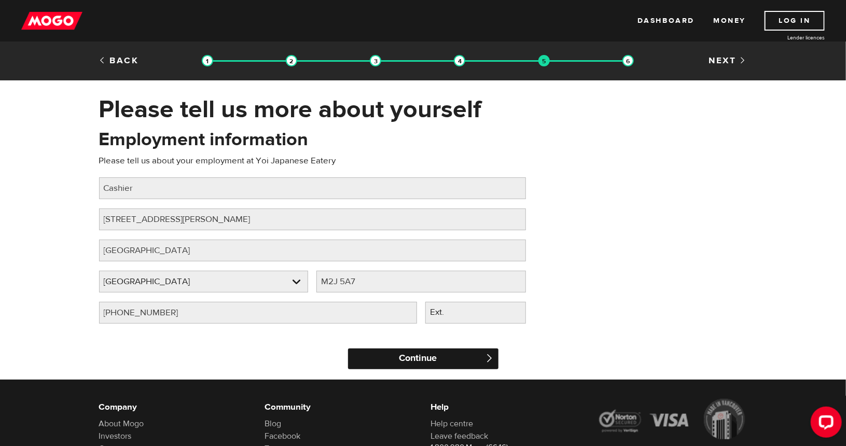
click at [418, 357] on input "Continue" at bounding box center [423, 359] width 151 height 21
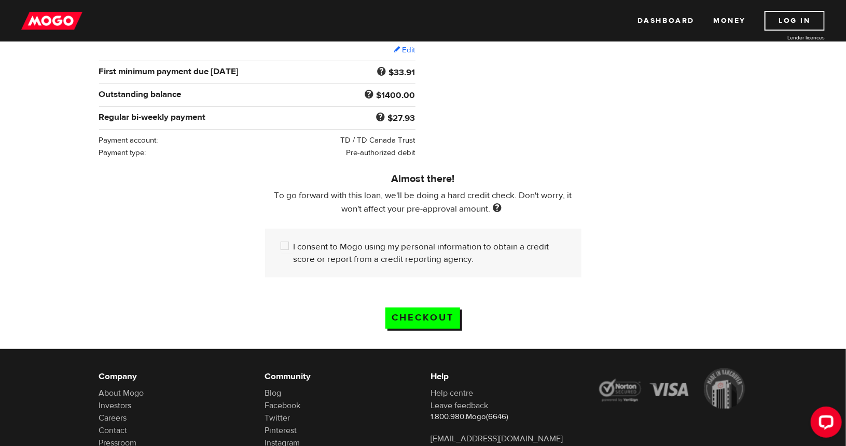
scroll to position [196, 0]
click at [299, 244] on label "I consent to Mogo using my personal information to obtain a credit score or rep…" at bounding box center [430, 252] width 272 height 25
click at [294, 244] on input "I consent to Mogo using my personal information to obtain a credit score or rep…" at bounding box center [287, 246] width 13 height 13
checkbox input "true"
click at [430, 320] on input "Checkout" at bounding box center [423, 317] width 75 height 21
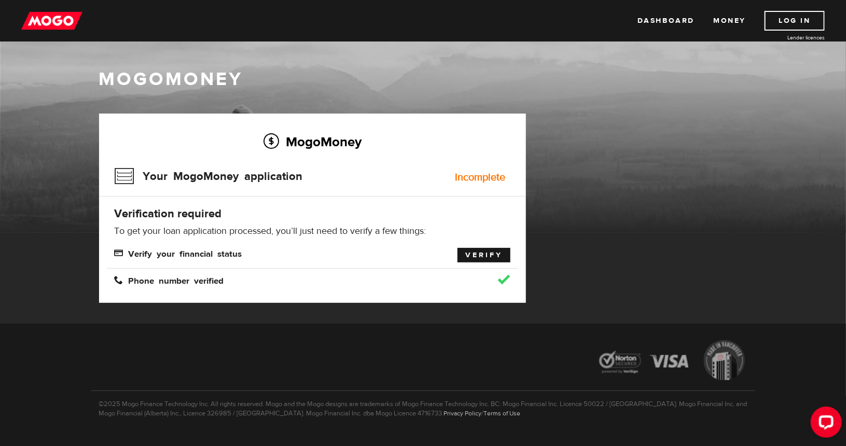
click at [488, 257] on link "Verify" at bounding box center [484, 255] width 53 height 15
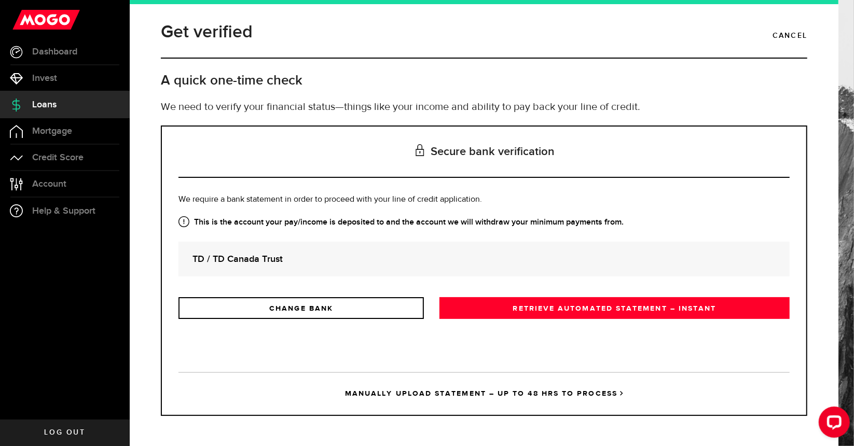
click at [322, 255] on strong "TD / TD Canada Trust" at bounding box center [484, 259] width 583 height 14
click at [503, 138] on h3 "Secure bank verification" at bounding box center [484, 152] width 611 height 51
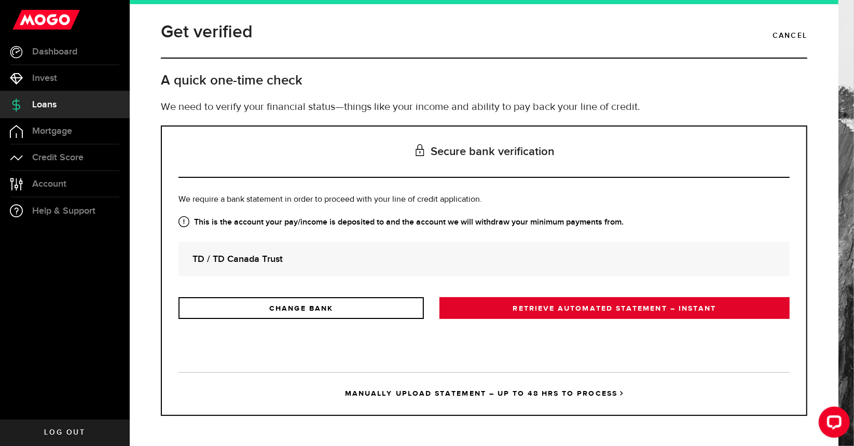
click at [528, 318] on link "RETRIEVE AUTOMATED STATEMENT – INSTANT" at bounding box center [615, 308] width 350 height 22
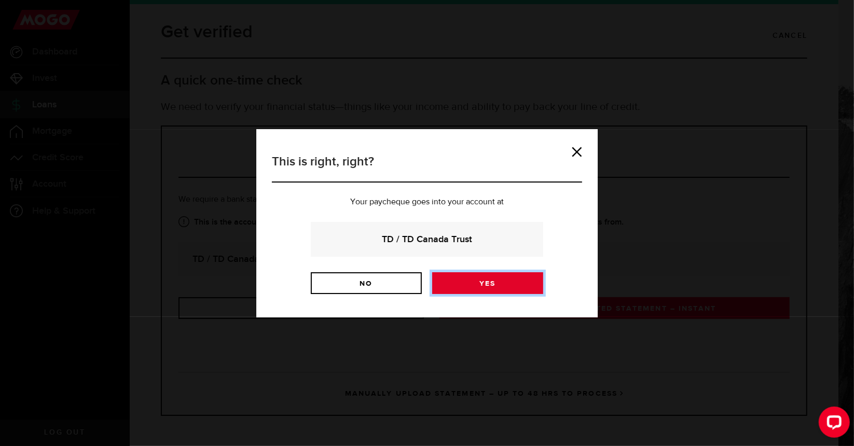
click at [509, 283] on link "Yes" at bounding box center [487, 283] width 111 height 22
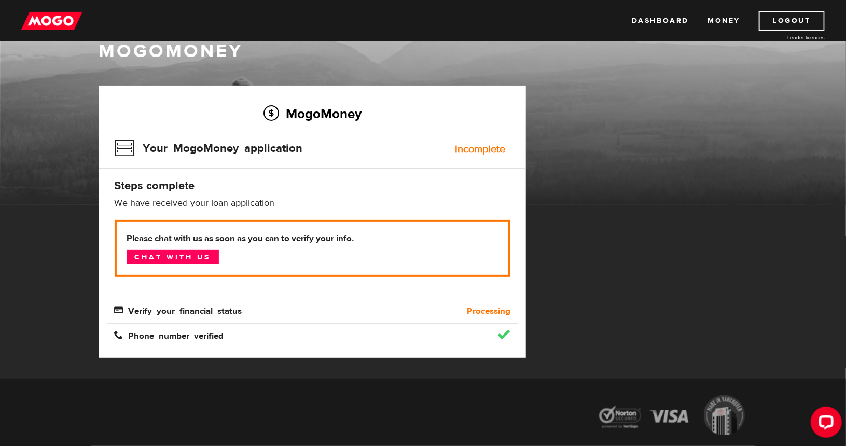
scroll to position [31, 0]
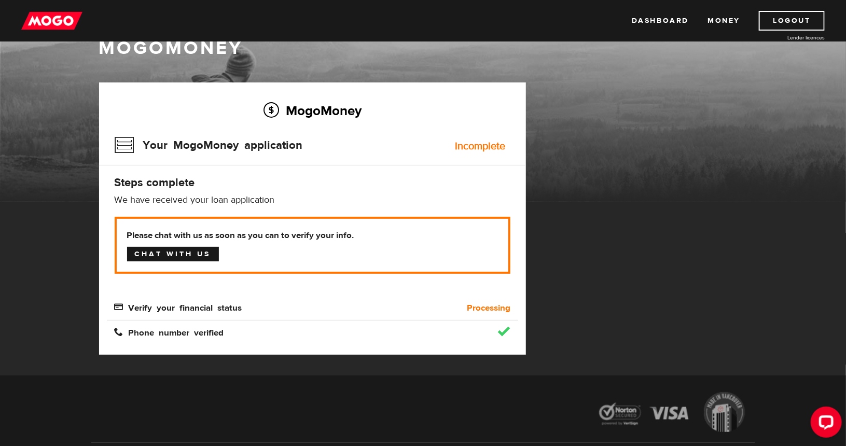
click at [180, 252] on link "Chat with us" at bounding box center [173, 254] width 92 height 15
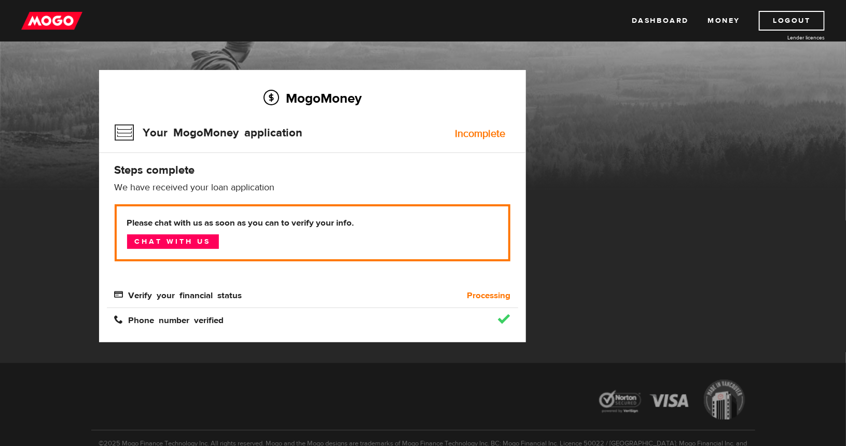
scroll to position [45, 0]
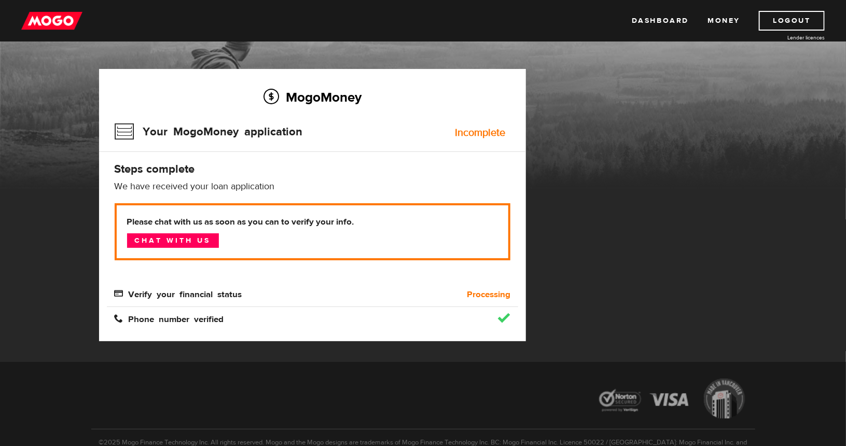
click at [199, 289] on span "Verify your financial status" at bounding box center [179, 293] width 128 height 9
click at [230, 141] on h3 "Your MogoMoney application" at bounding box center [209, 131] width 188 height 27
click at [201, 178] on div "MogoMoney Your MogoMoney application Incomplete Steps complete We have received…" at bounding box center [312, 205] width 427 height 272
click at [240, 187] on p "We have received your loan application" at bounding box center [313, 187] width 396 height 12
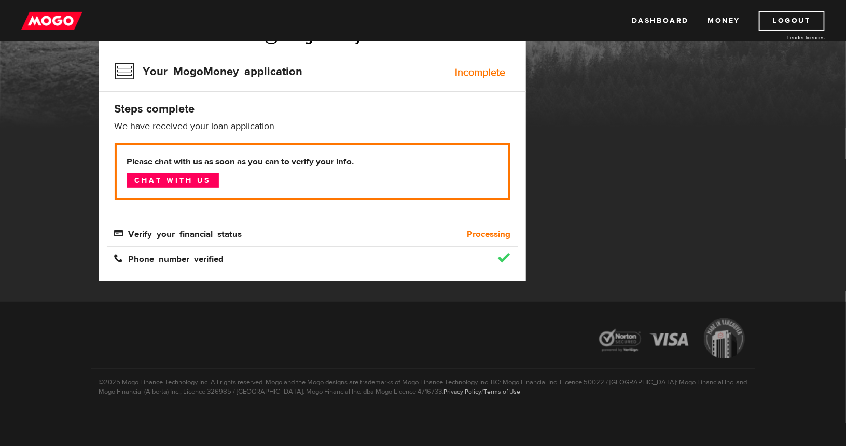
scroll to position [0, 0]
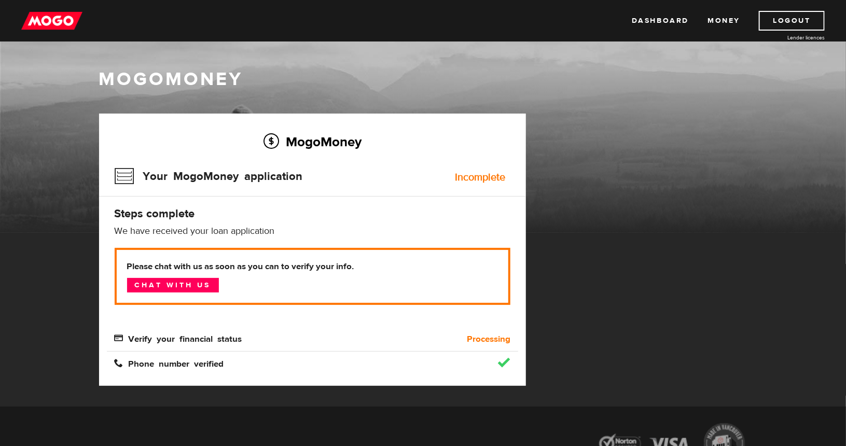
click at [400, 189] on div "Your MogoMoney application Incomplete" at bounding box center [313, 180] width 396 height 34
click at [461, 20] on div "Dashboard Money Logout Lender licences Dashboard Money Logout Lender licences" at bounding box center [423, 21] width 846 height 42
click at [594, 171] on div "MogoMoney Your MogoMoney application Expired Your MogoMoney credit decision has…" at bounding box center [423, 260] width 664 height 293
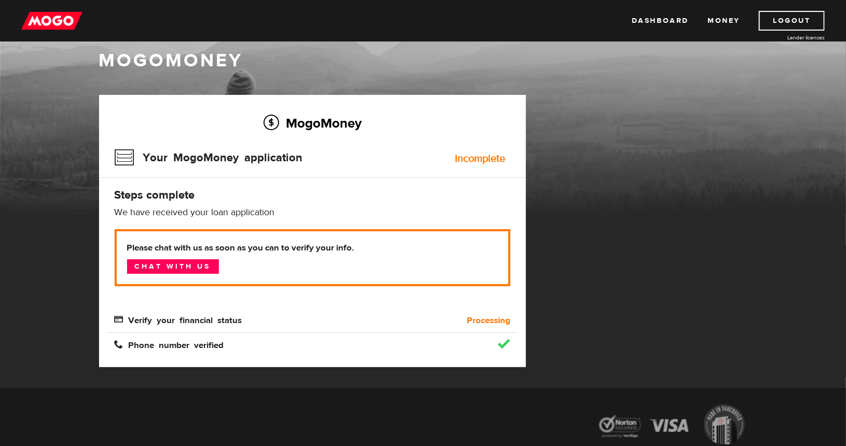
scroll to position [19, 0]
